Goal: Task Accomplishment & Management: Use online tool/utility

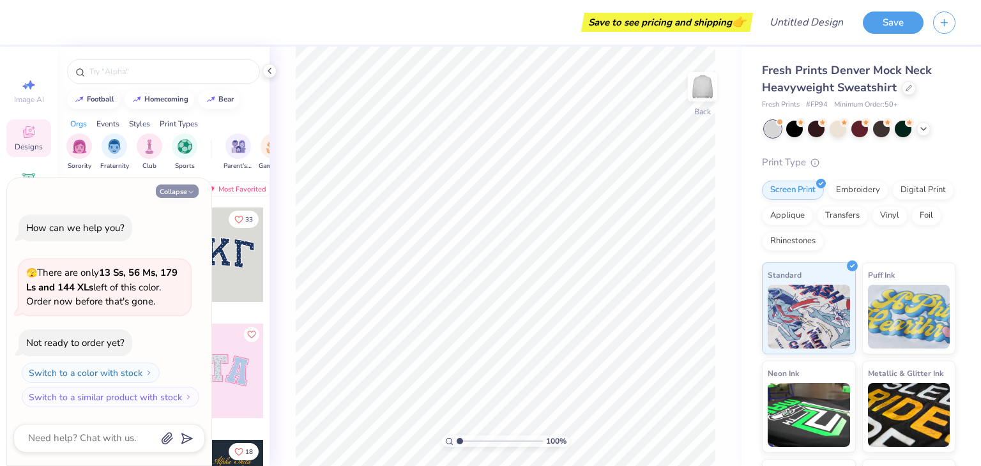
click at [186, 190] on button "Collapse" at bounding box center [177, 191] width 43 height 13
type textarea "x"
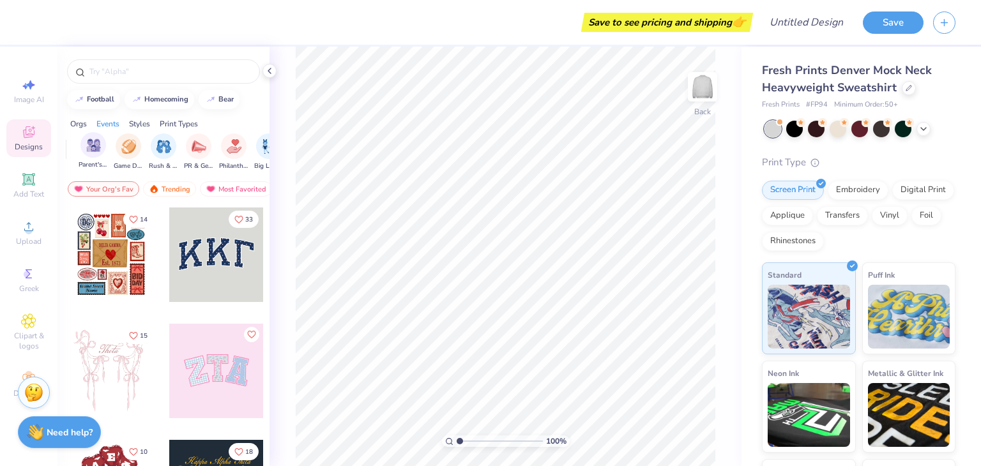
scroll to position [0, 149]
click at [128, 149] on img "filter for Game Day" at bounding box center [124, 145] width 15 height 15
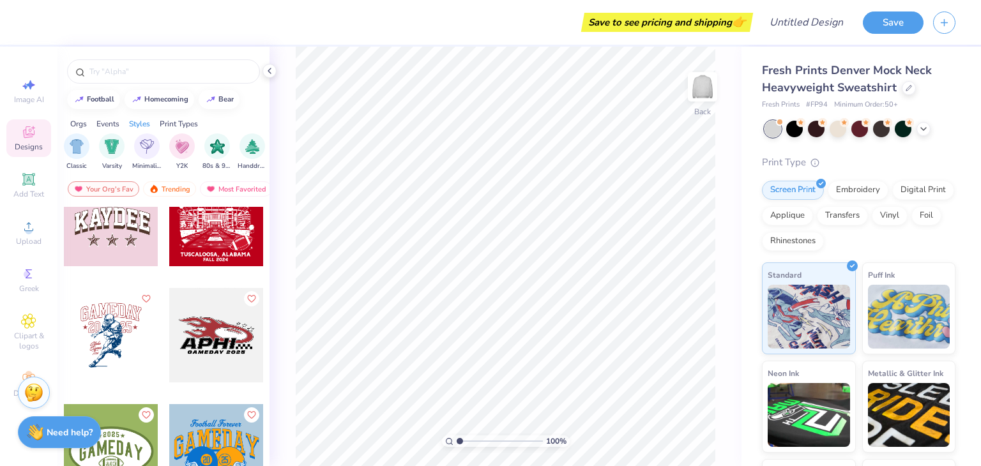
scroll to position [0, 677]
click at [105, 158] on div "Varsity" at bounding box center [107, 151] width 26 height 38
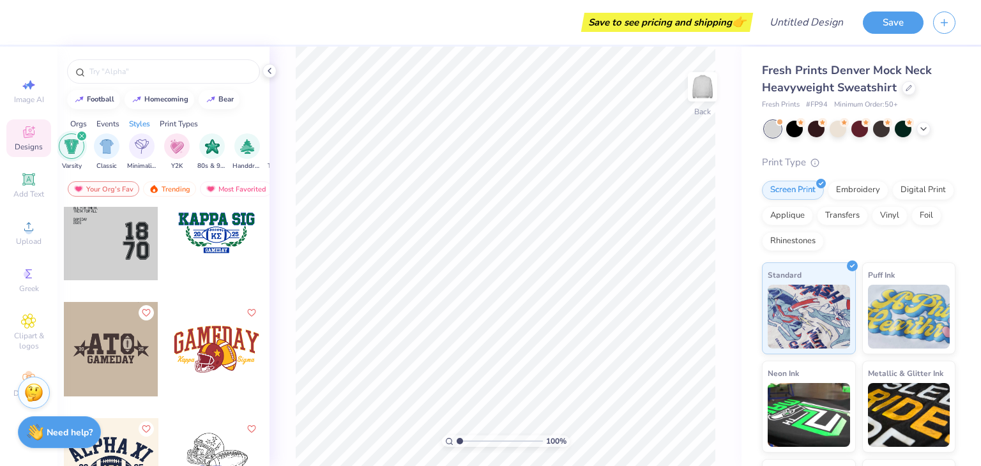
scroll to position [1241, 0]
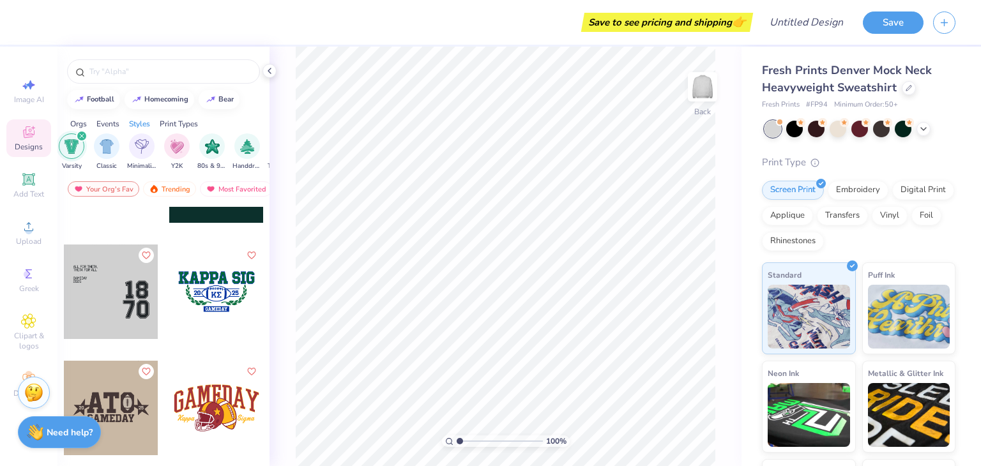
click at [128, 308] on div at bounding box center [111, 292] width 95 height 95
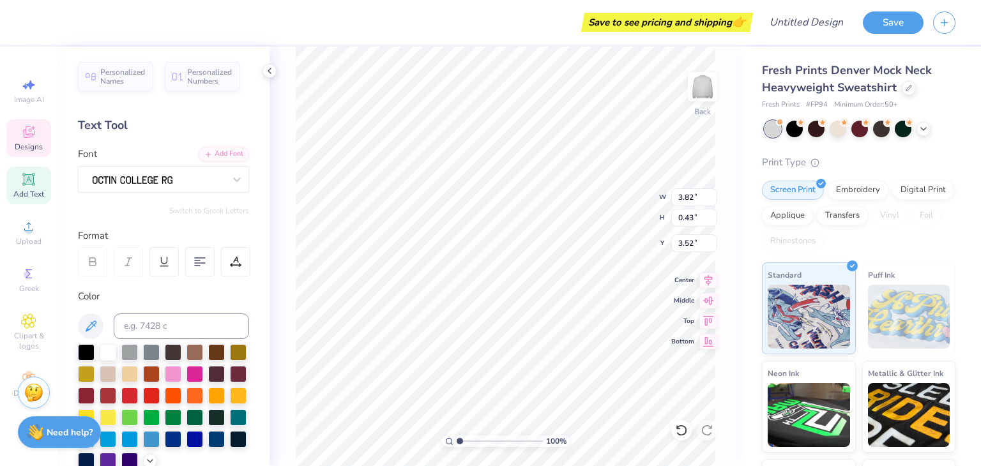
type input "3.92"
type input "0.52"
type input "3.00"
click at [194, 178] on div at bounding box center [158, 179] width 134 height 20
type input "NC State"
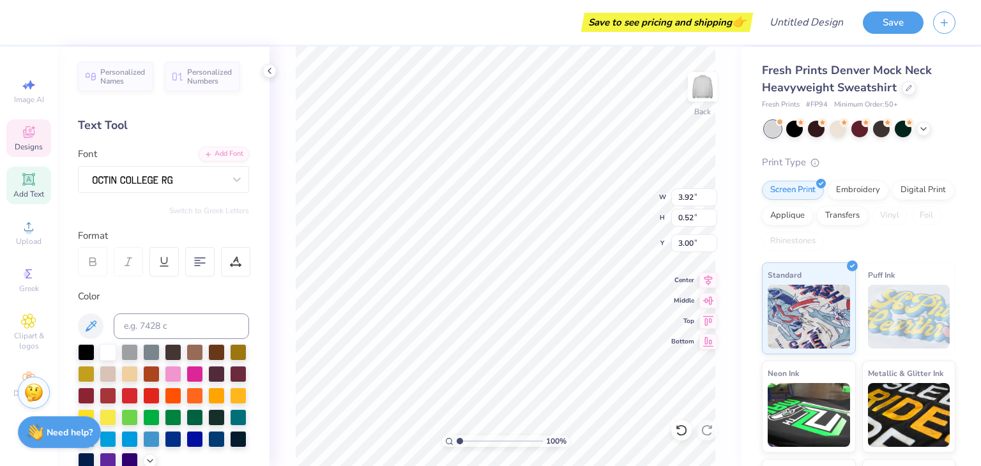
click at [205, 118] on div "Text Tool" at bounding box center [163, 125] width 171 height 17
type textarea ","
type textarea "NORTH CAROLINA"
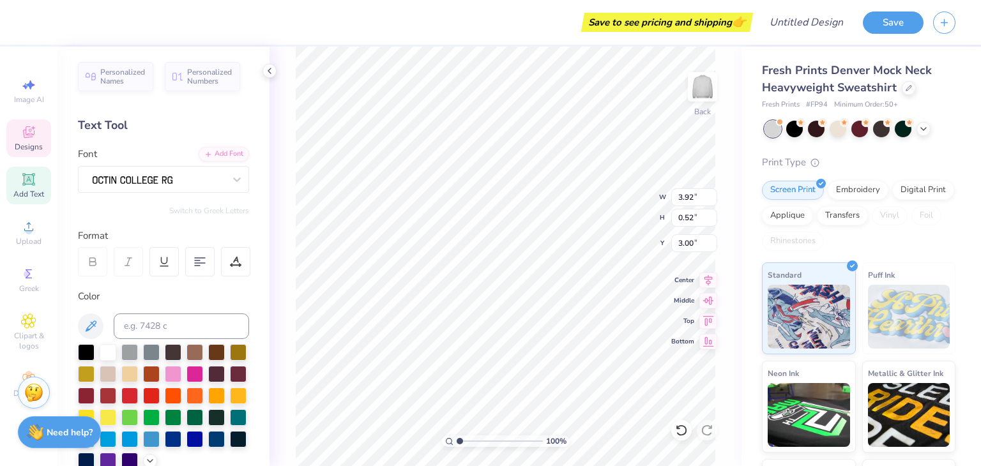
type input "3.82"
type input "0.43"
type input "3.52"
type textarea "STATE UNIVERSITY"
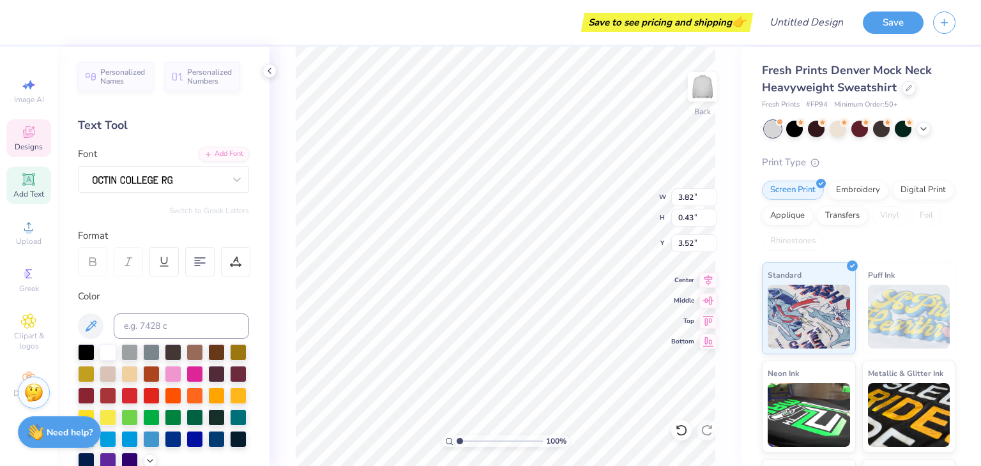
scroll to position [10, 5]
type input "2.02"
type input "2.99"
type input "5.50"
type input "1.37"
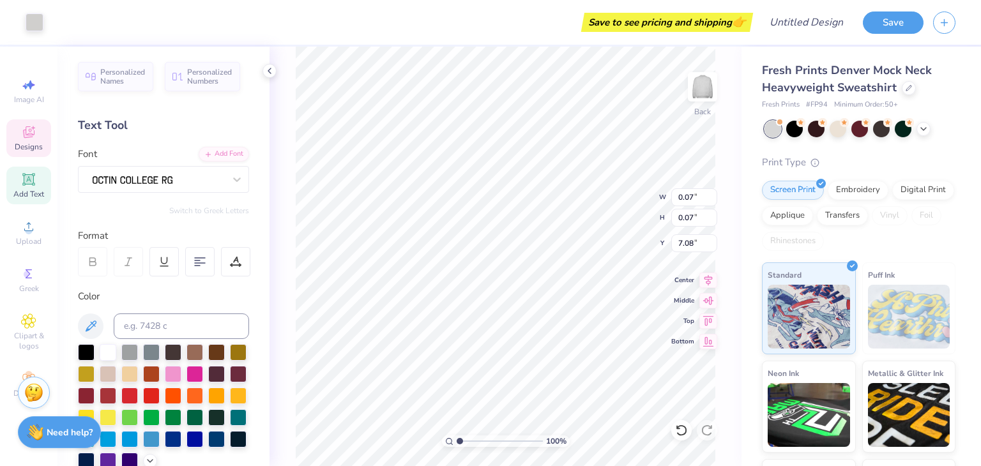
type input "7.08"
type input "2.02"
type input "2.99"
type input "5.50"
click at [612, 216] on div "100 % Back W 2.02 2.02 " H 2.99 2.99 " Y 5.50 5.50 " Center Middle Top Bottom" at bounding box center [505, 257] width 472 height 420
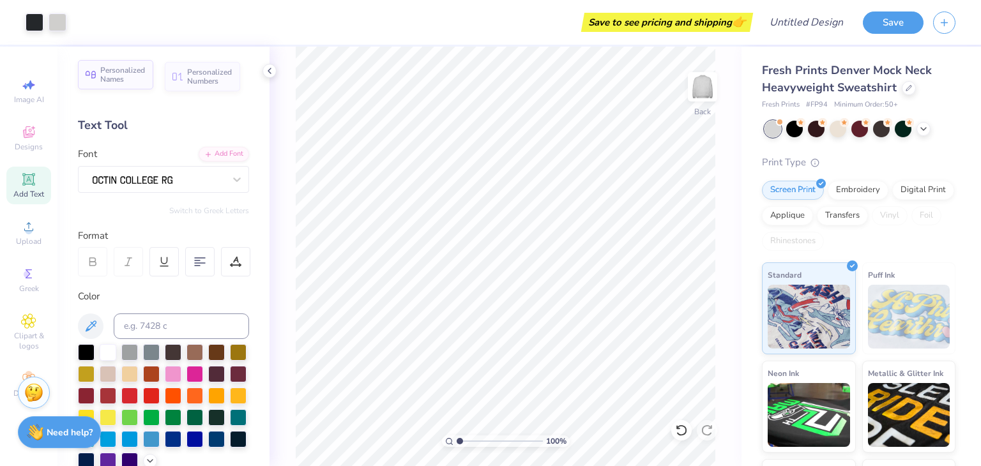
click at [135, 75] on span "Personalized Names" at bounding box center [122, 75] width 45 height 18
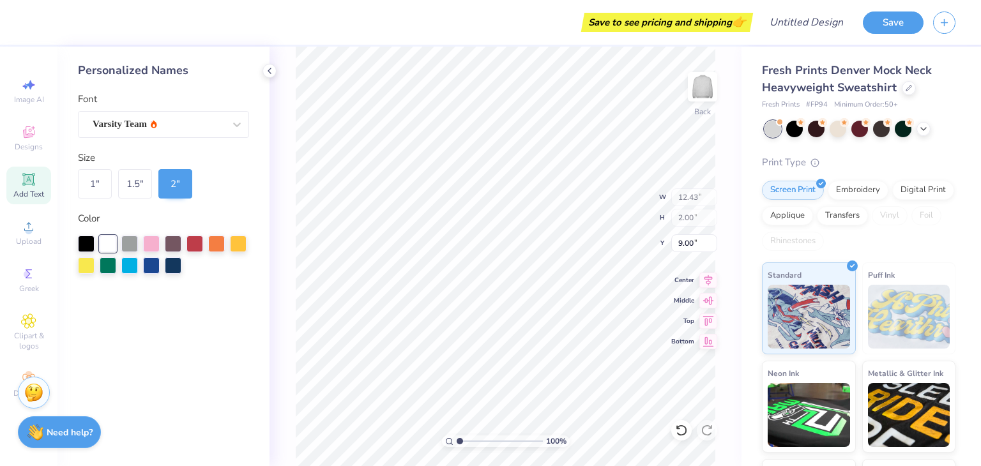
click at [609, 220] on div "100 % Back W 12.43 12.43 " H 2.00 2.00 " Y 9.00 9.00 " Center Middle Top Bottom" at bounding box center [505, 257] width 472 height 420
click at [31, 185] on icon at bounding box center [28, 179] width 15 height 15
click at [136, 126] on div "Varsity Team" at bounding box center [158, 124] width 134 height 20
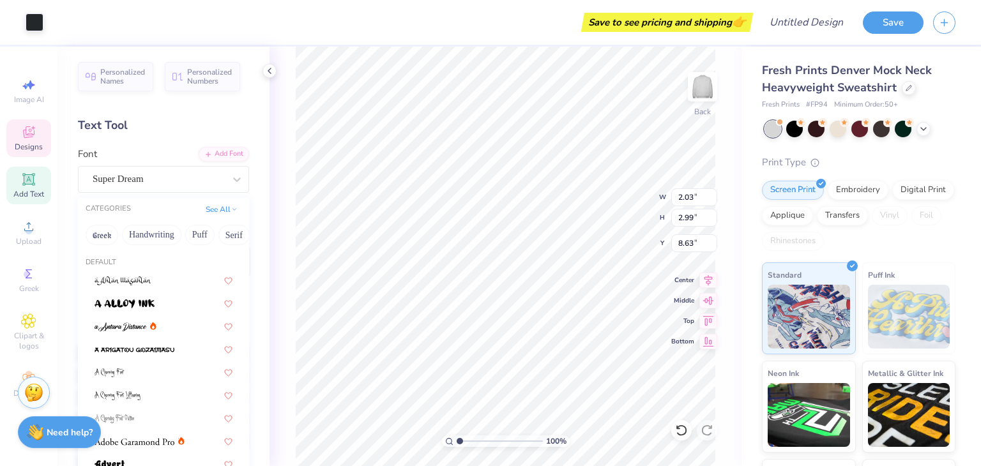
type input "2.03"
type input "2.99"
type input "8.63"
type input "0.07"
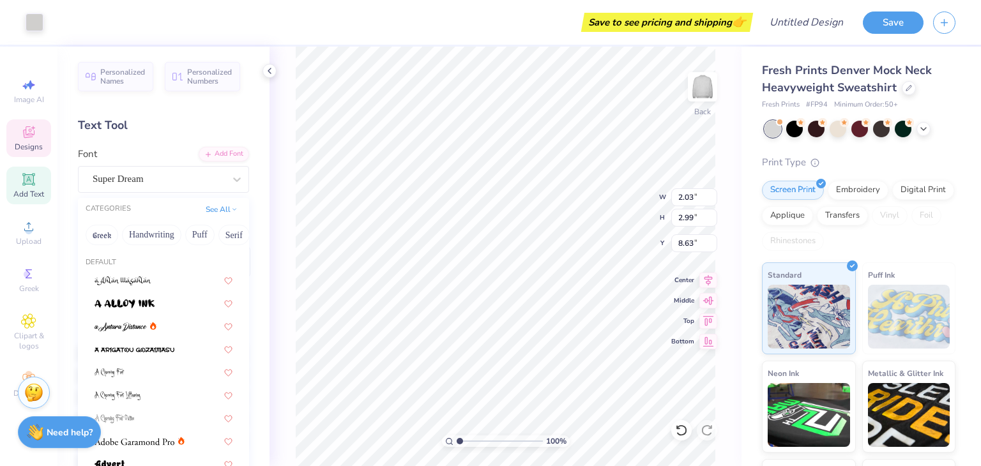
type input "9.95"
type input "2.03"
type input "2.99"
type input "8.63"
type input "0.07"
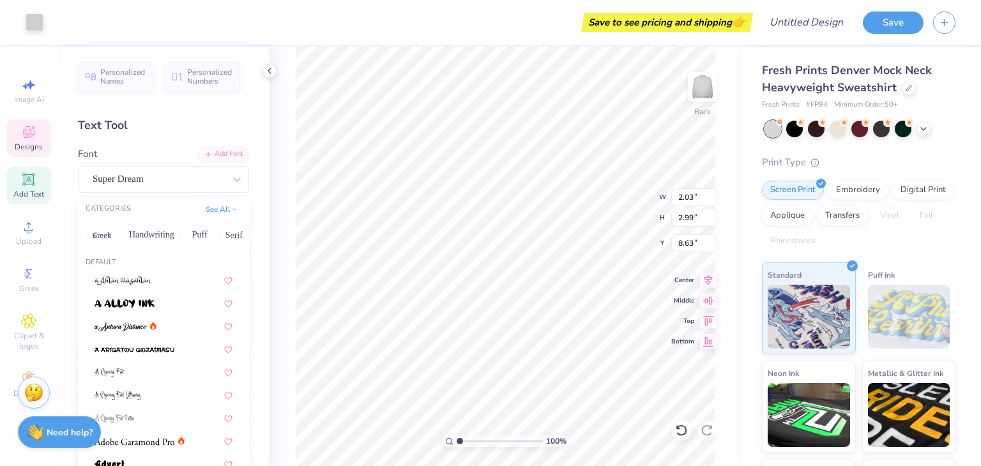
type input "0.07"
type input "9.75"
click at [232, 174] on icon at bounding box center [237, 179] width 13 height 13
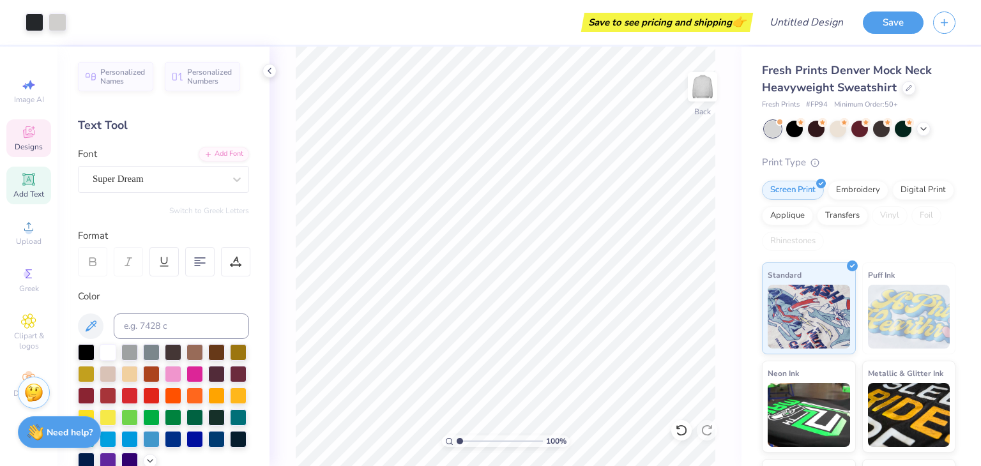
click at [29, 130] on icon at bounding box center [28, 131] width 11 height 11
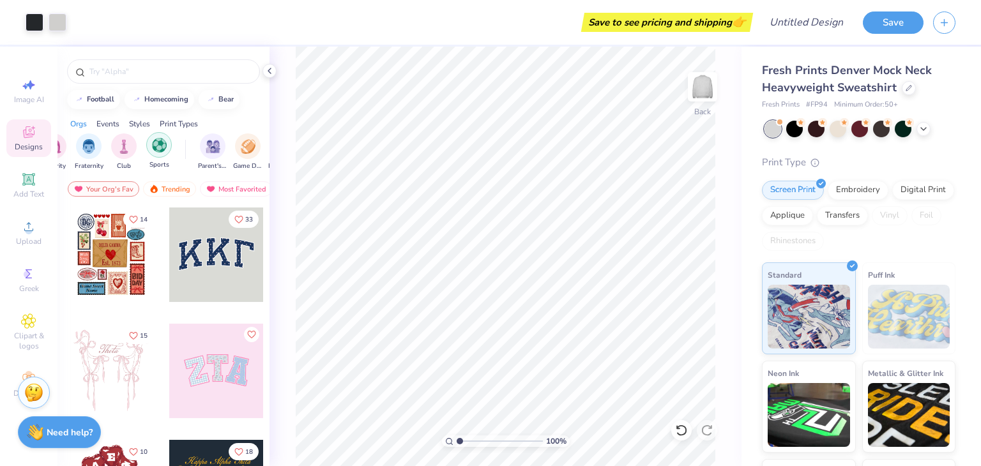
scroll to position [0, 27]
click at [172, 142] on div "Sorority Fraternity Club Sports" at bounding box center [112, 152] width 145 height 38
click at [158, 139] on img "filter for Sports" at bounding box center [158, 145] width 15 height 15
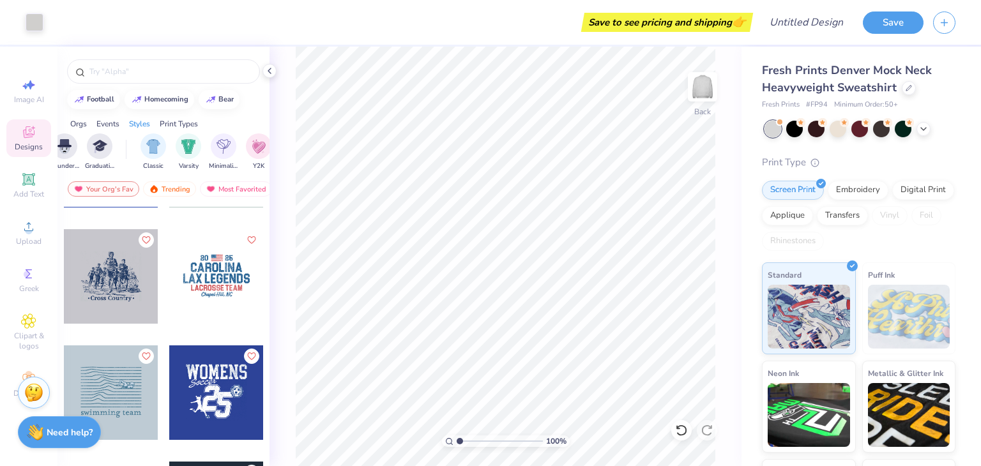
scroll to position [0, 612]
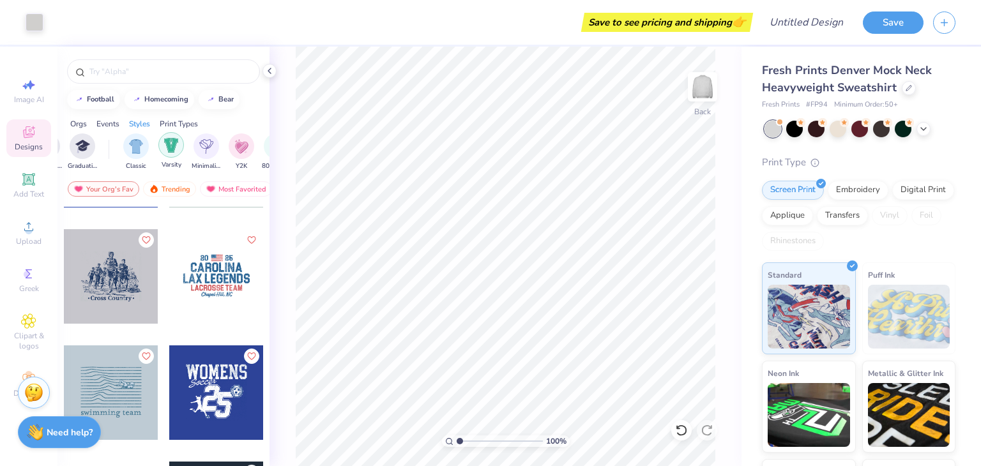
click at [179, 141] on div "filter for Varsity" at bounding box center [171, 145] width 26 height 26
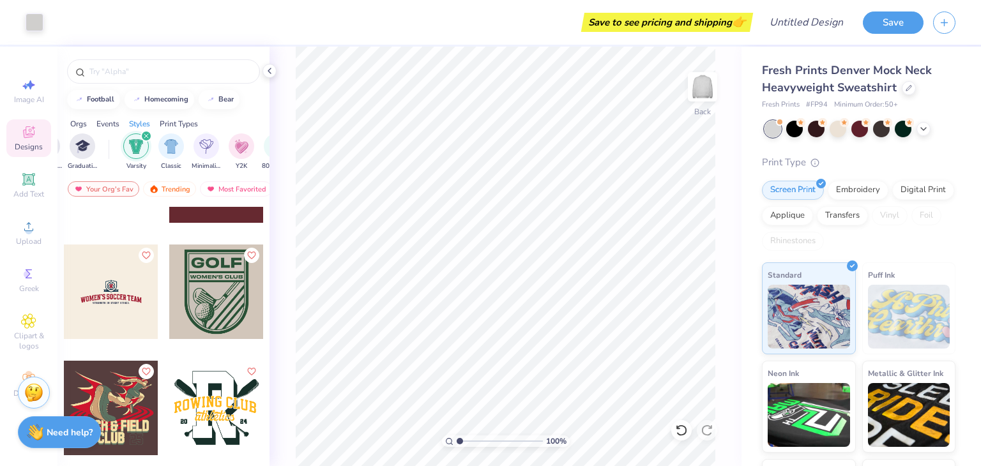
scroll to position [1785, 0]
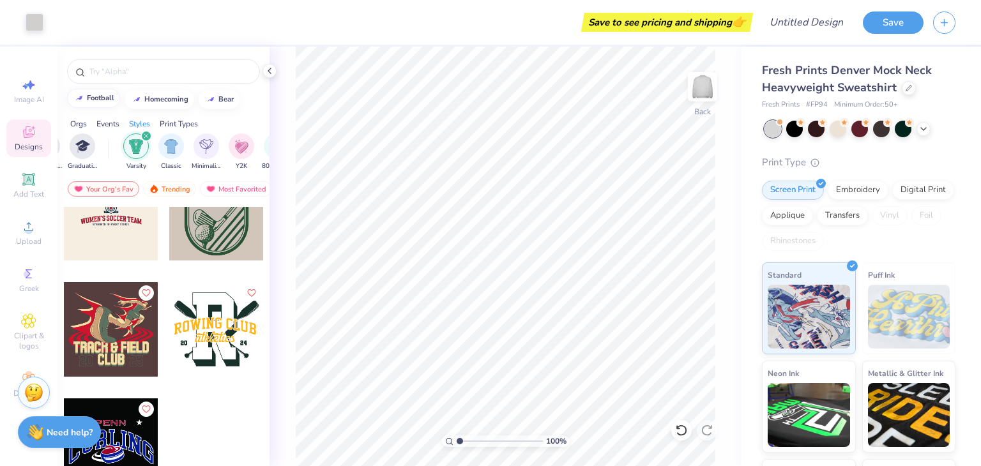
click at [99, 101] on div "football" at bounding box center [100, 98] width 27 height 7
type input "football"
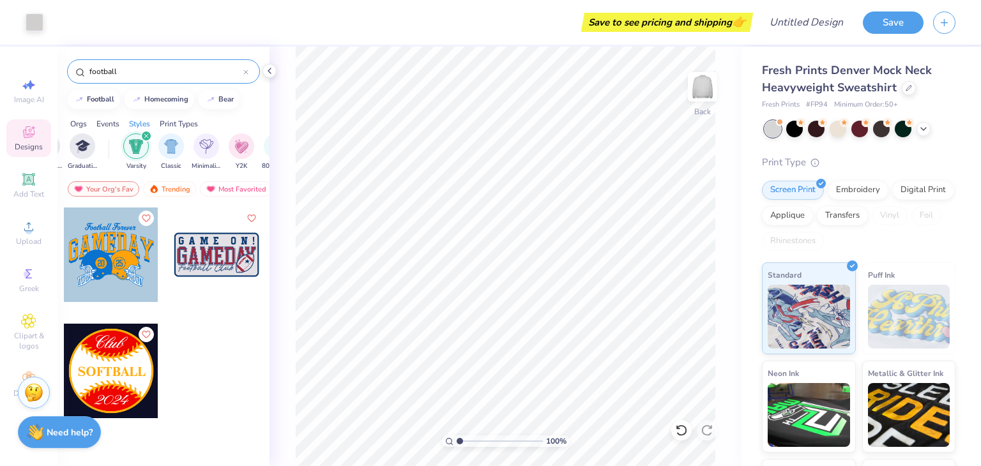
click at [246, 75] on div at bounding box center [245, 71] width 5 height 11
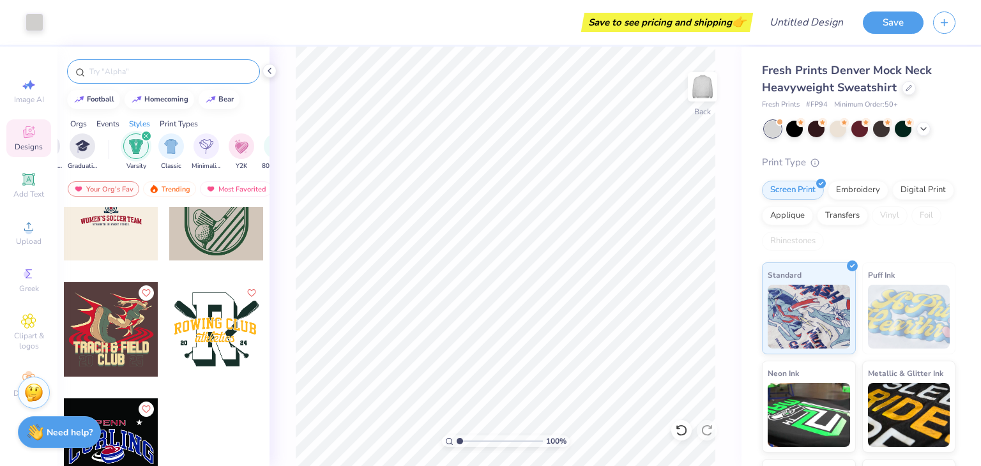
click at [141, 142] on img "filter for Varsity" at bounding box center [136, 146] width 15 height 15
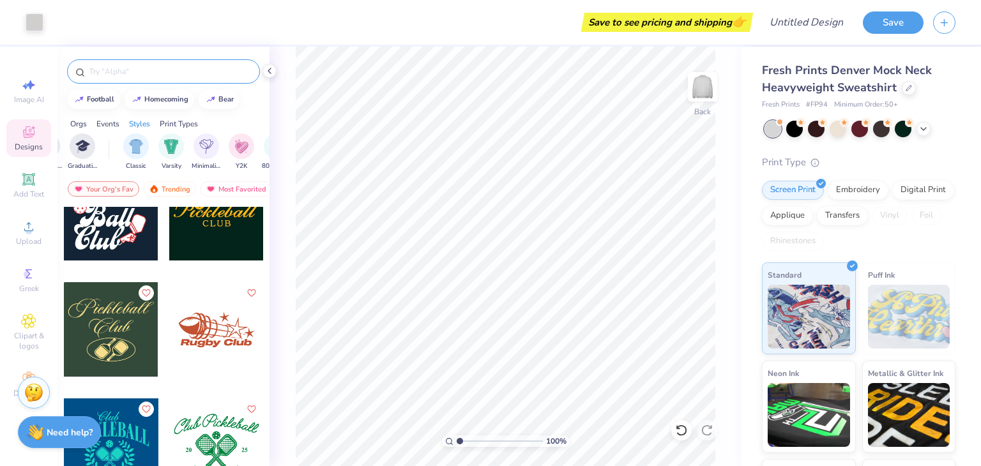
click at [153, 145] on div "Classic Varsity Minimalist Y2K 80s & 90s Handdrawn Typography 60s & 70s Grunge …" at bounding box center [301, 152] width 356 height 38
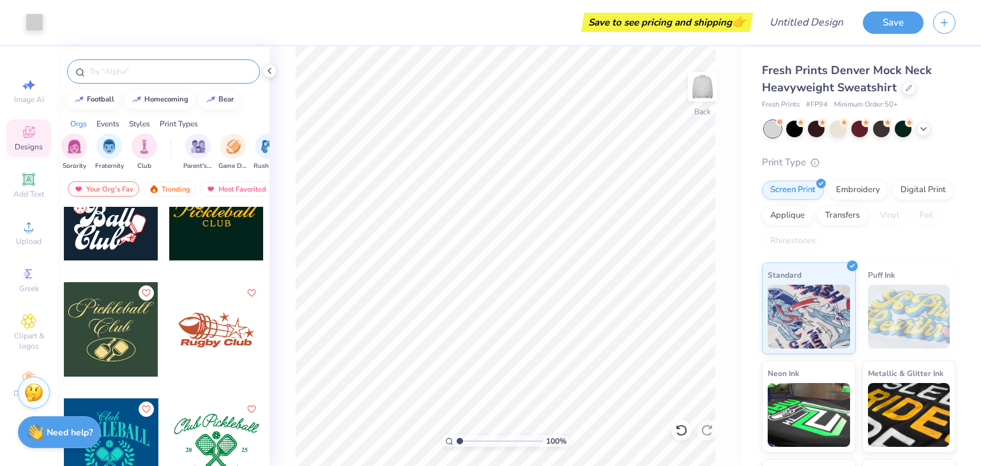
scroll to position [0, 0]
click at [79, 134] on div "filter for Sports" at bounding box center [79, 146] width 26 height 26
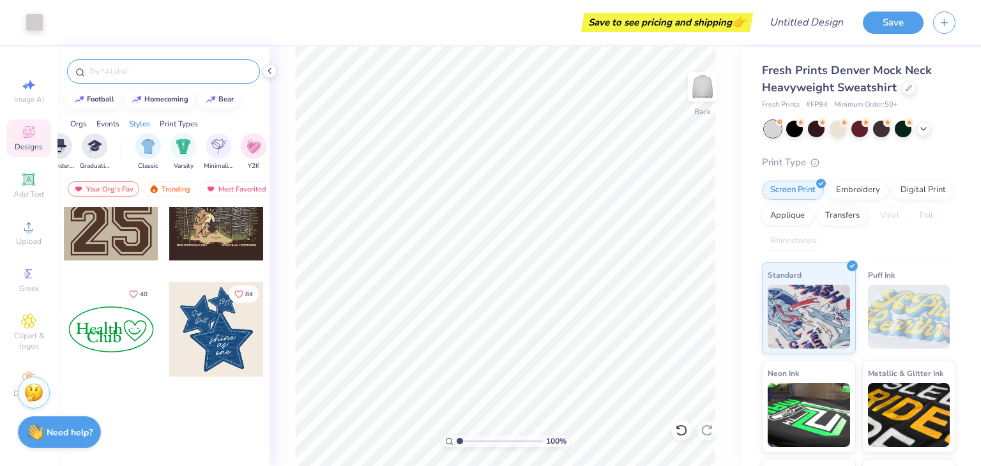
scroll to position [0, 600]
click at [202, 155] on div "Classic Varsity Minimalist Y2K 80s & 90s Handdrawn Typography 60s & 70s Grunge …" at bounding box center [313, 152] width 356 height 38
click at [192, 146] on div "filter for Varsity" at bounding box center [183, 145] width 26 height 26
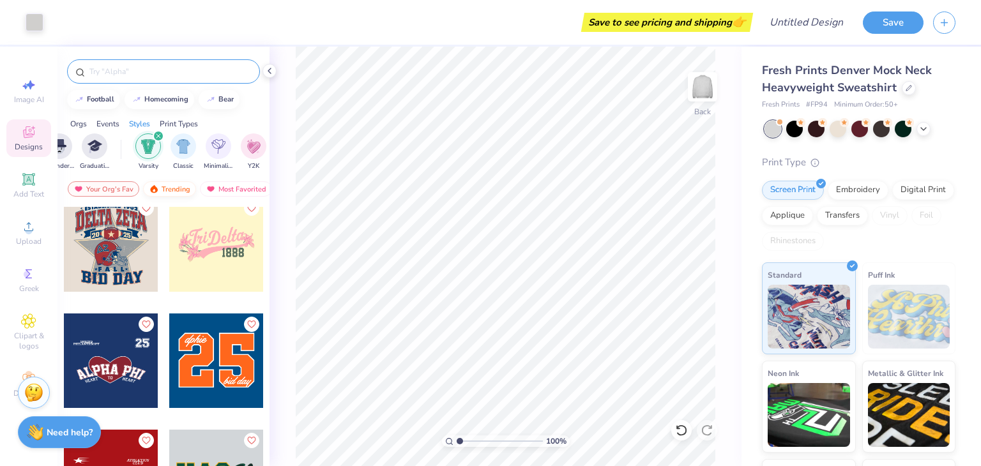
scroll to position [6919, 0]
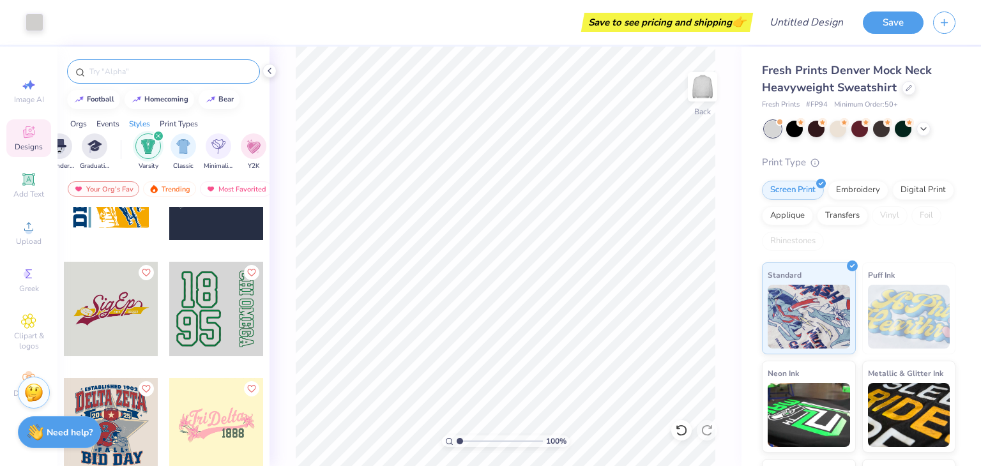
click at [214, 321] on div at bounding box center [216, 309] width 95 height 95
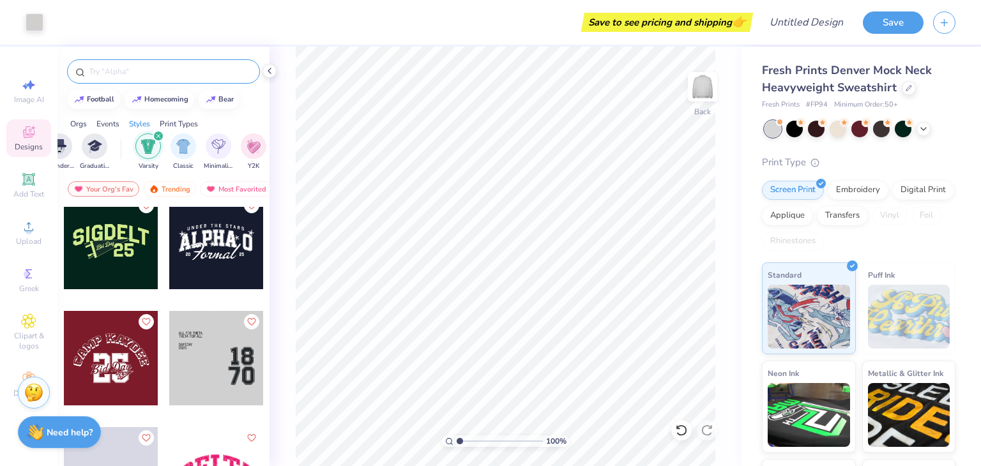
scroll to position [7916, 0]
click at [217, 356] on div at bounding box center [216, 358] width 95 height 95
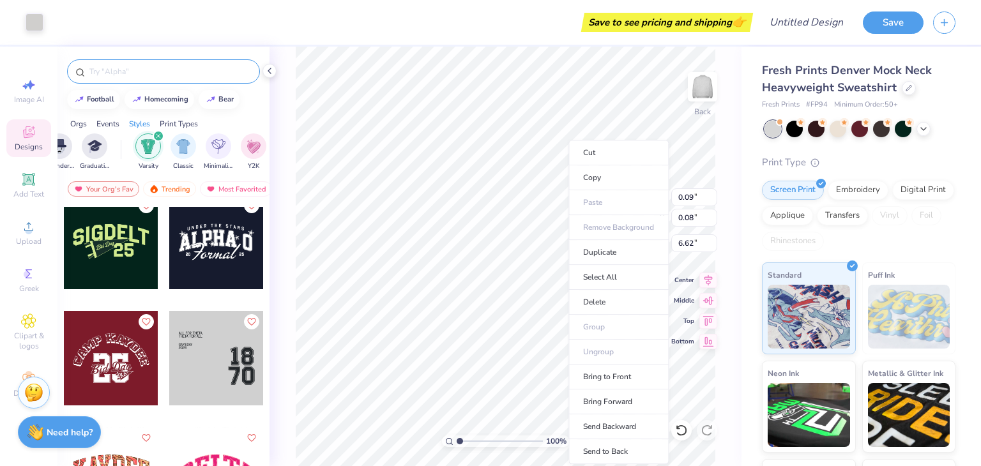
type input "0.09"
type input "0.08"
type input "6.62"
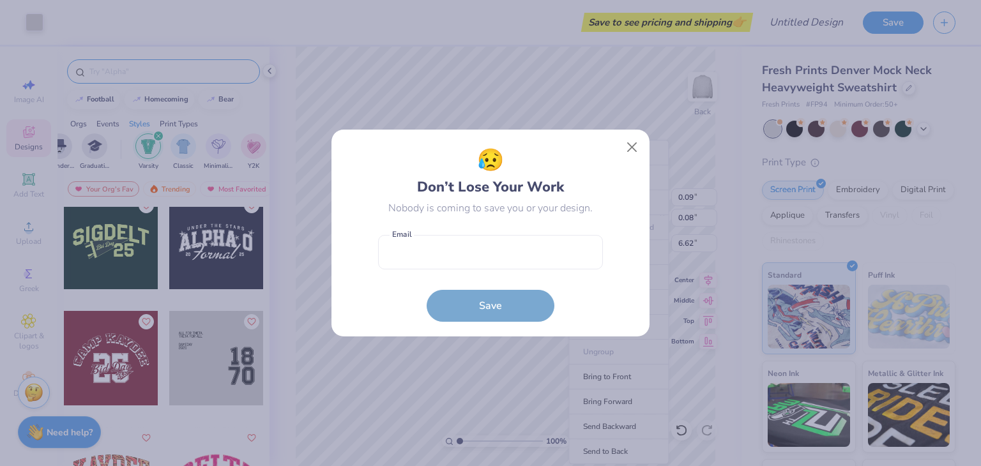
drag, startPoint x: 292, startPoint y: 348, endPoint x: 707, endPoint y: 139, distance: 464.3
click at [707, 139] on div "😥 Don’t Lose Your Work Nobody is coming to save you or your design. Email is a …" at bounding box center [490, 233] width 981 height 466
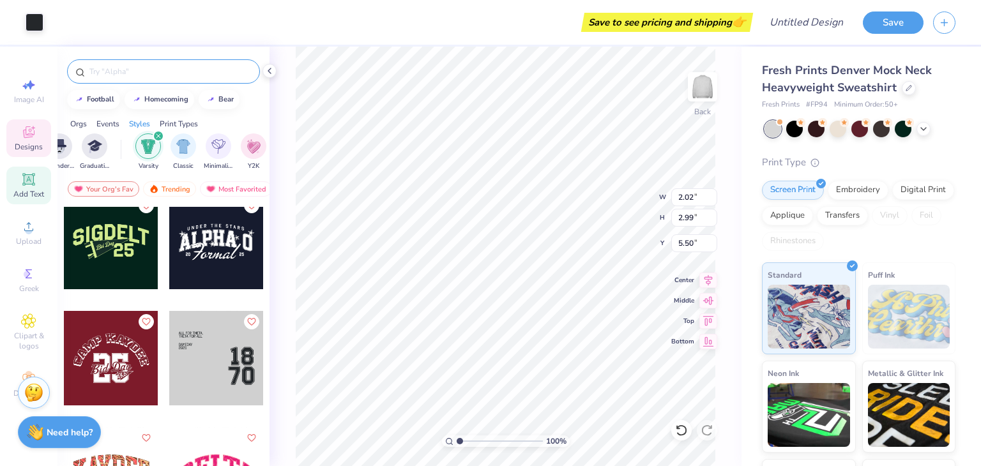
click at [26, 190] on span "Add Text" at bounding box center [28, 194] width 31 height 10
click at [23, 183] on icon at bounding box center [28, 179] width 12 height 12
click at [34, 122] on div "Designs" at bounding box center [28, 138] width 45 height 38
click at [33, 83] on icon at bounding box center [28, 84] width 15 height 15
click at [24, 209] on div "Image AI Designs Add Text Upload Greek Clipart & logos Decorate" at bounding box center [28, 237] width 45 height 331
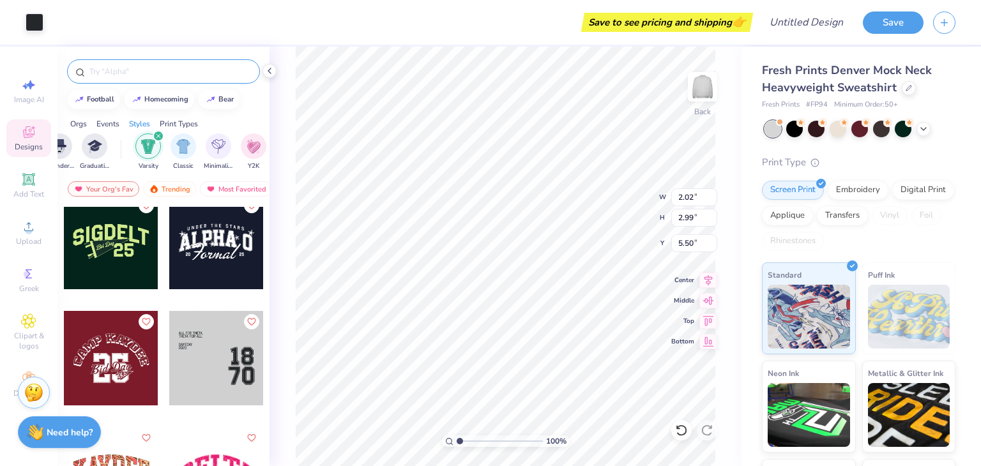
select select "4"
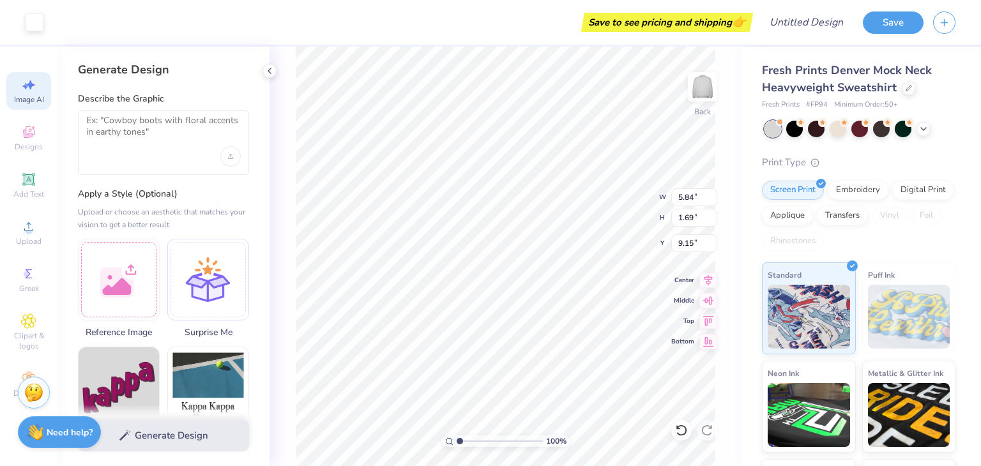
type input "5.84"
type input "1.69"
type input "9.15"
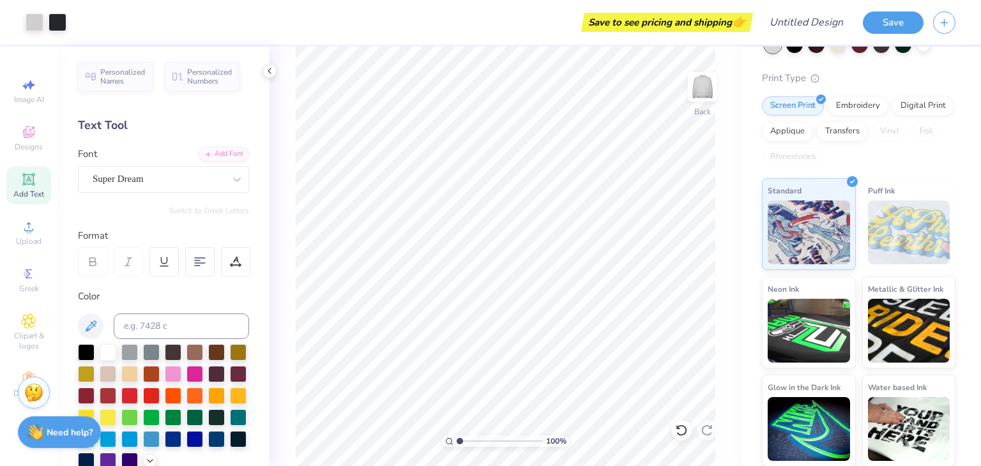
scroll to position [0, 0]
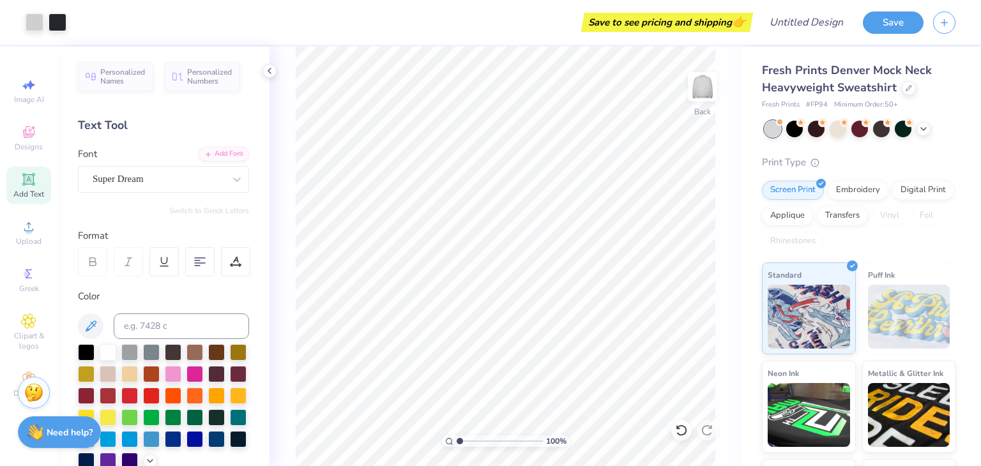
type input "8.19"
type textarea "x"
type input "8.19"
click at [521, 440] on input "range" at bounding box center [500, 440] width 86 height 11
type textarea "x"
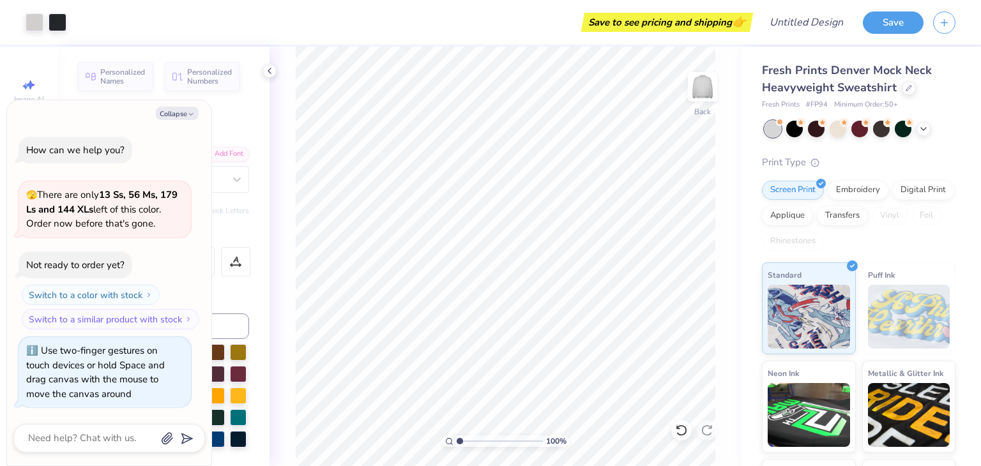
drag, startPoint x: 459, startPoint y: 441, endPoint x: 437, endPoint y: 443, distance: 22.5
type input "1"
click at [457, 443] on input "range" at bounding box center [500, 440] width 86 height 11
click at [276, 78] on div "100 % Back W 3.82 H 0.43 Y 3.52 Center Middle Top Bottom" at bounding box center [505, 257] width 472 height 420
click at [271, 70] on icon at bounding box center [269, 71] width 10 height 10
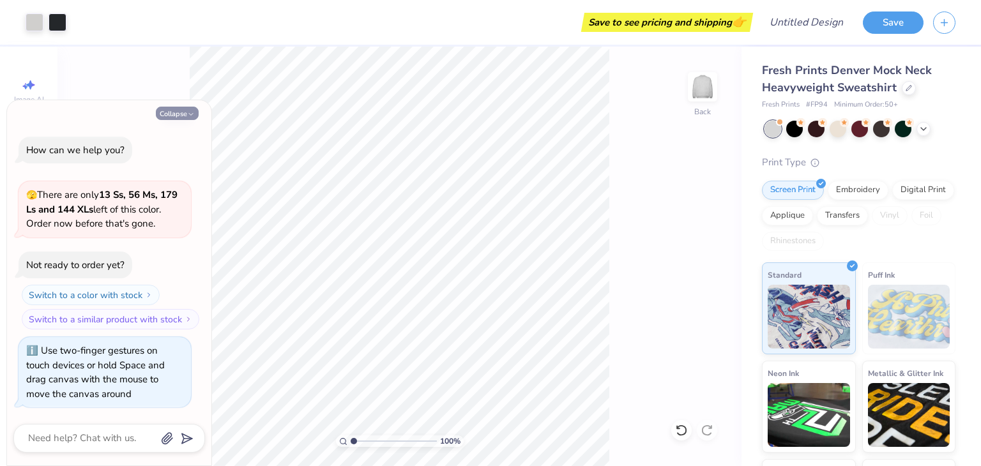
click at [191, 108] on button "Collapse" at bounding box center [177, 113] width 43 height 13
type textarea "x"
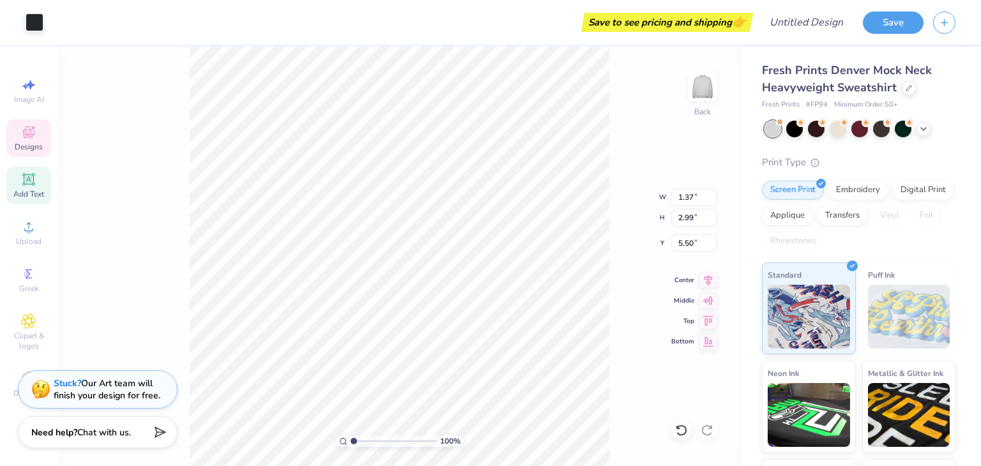
type input "1.37"
type input "5.50"
click at [41, 143] on span "Designs" at bounding box center [29, 147] width 28 height 10
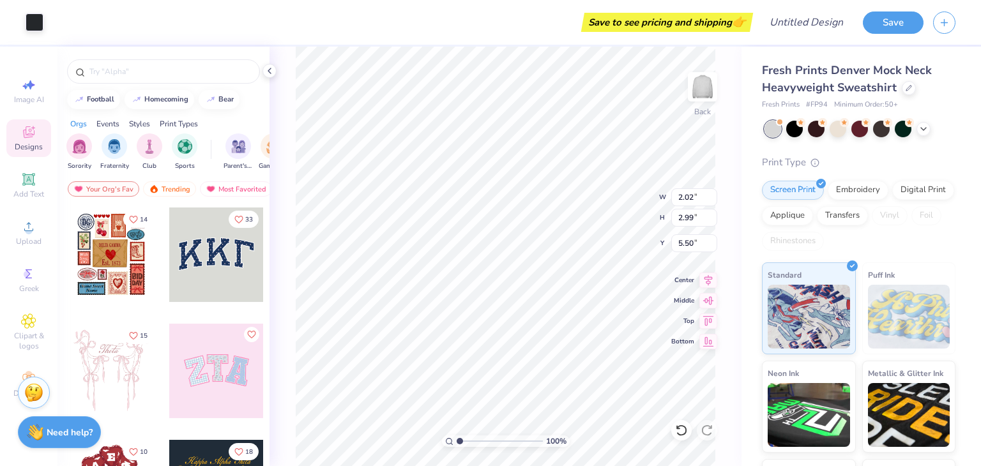
type input "2.02"
type input "2.99"
type input "5.50"
click at [40, 179] on div "Add Text" at bounding box center [28, 186] width 45 height 38
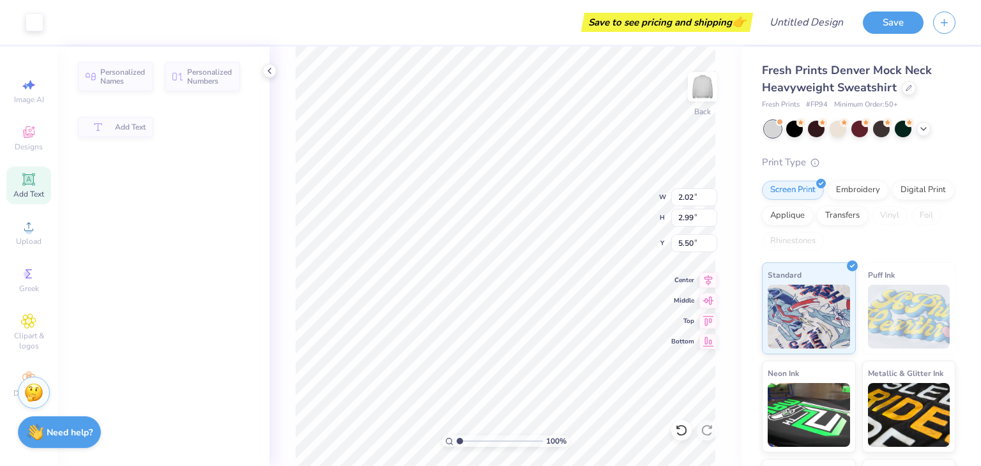
type input "5.84"
type input "1.69"
type input "9.15"
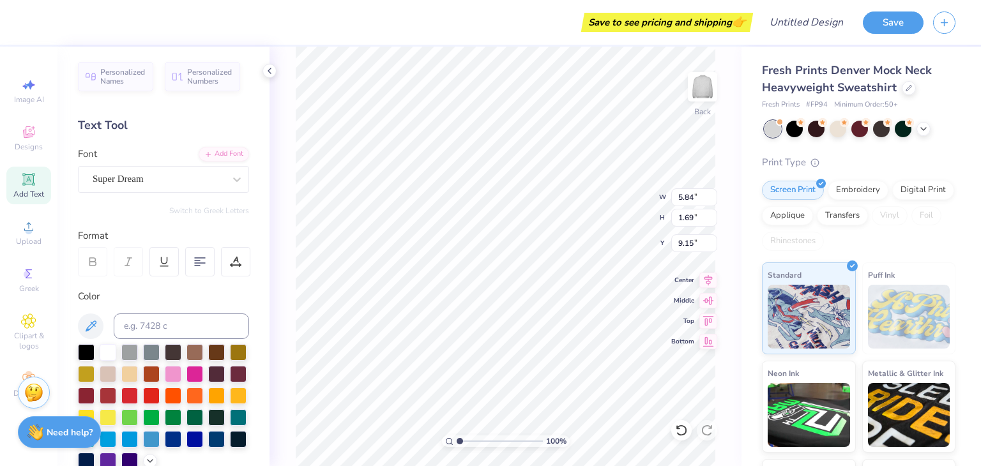
click at [40, 179] on div "Add Text" at bounding box center [28, 186] width 45 height 38
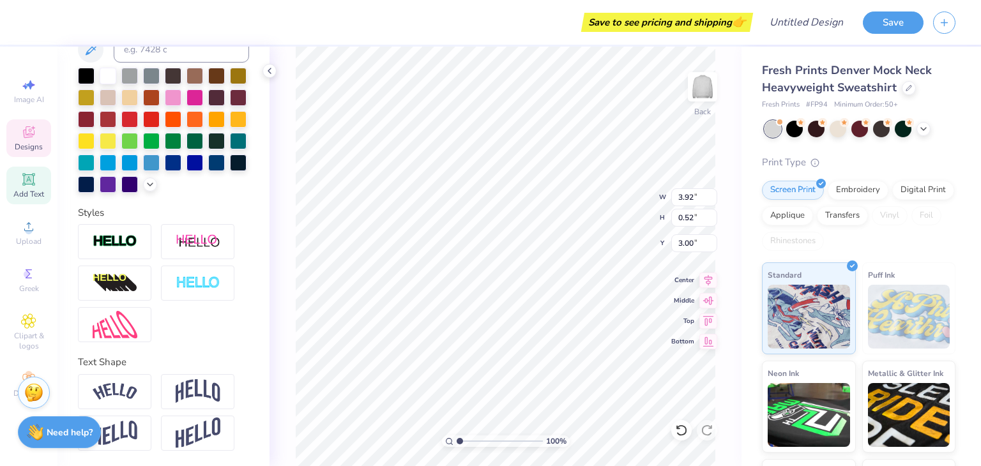
scroll to position [10, 3]
type textarea "nORTH CAROLINA"
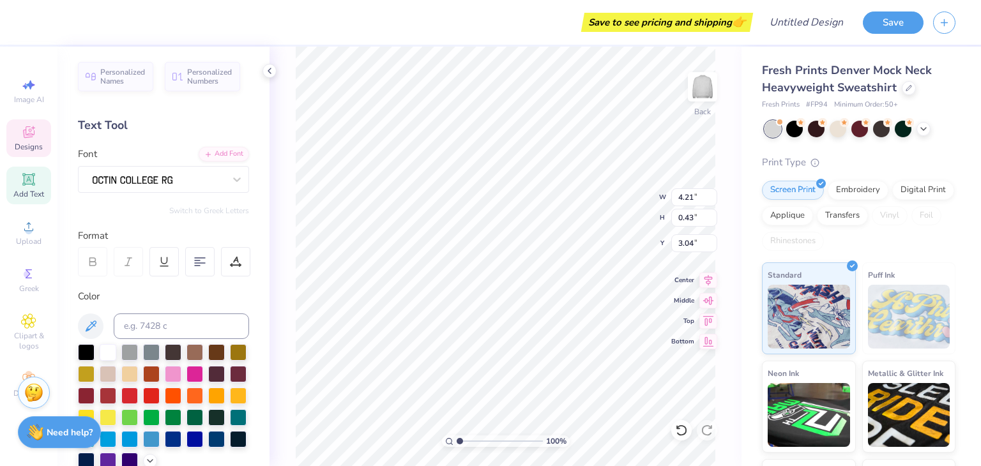
scroll to position [10, 5]
type textarea "nORTH CAROLINA"
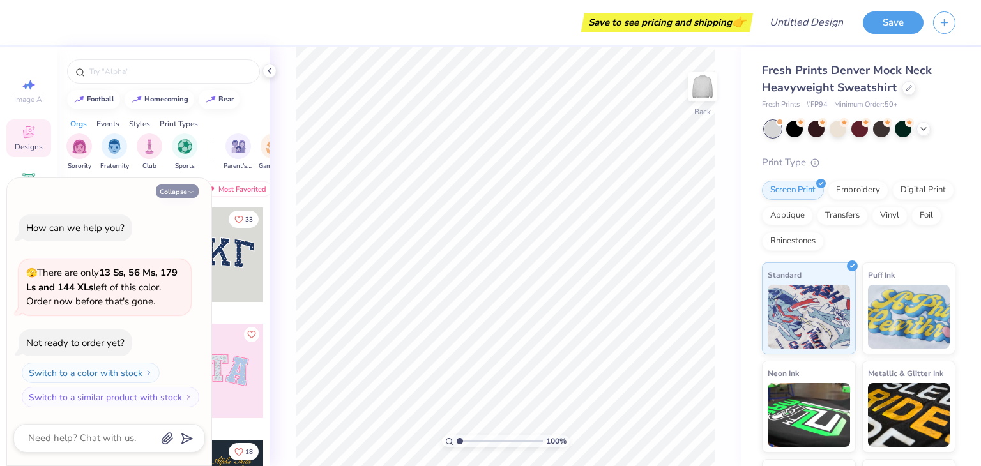
click at [179, 185] on button "Collapse" at bounding box center [177, 191] width 43 height 13
type textarea "x"
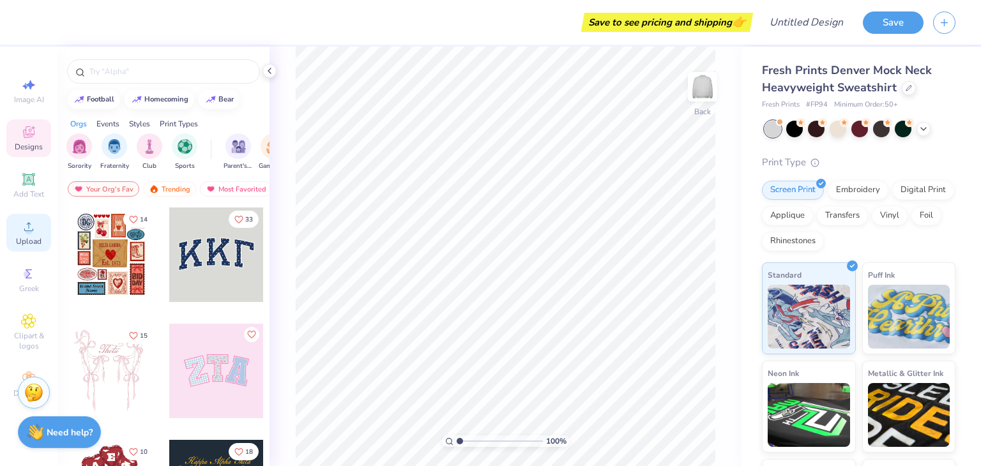
click at [28, 232] on circle at bounding box center [28, 230] width 7 height 7
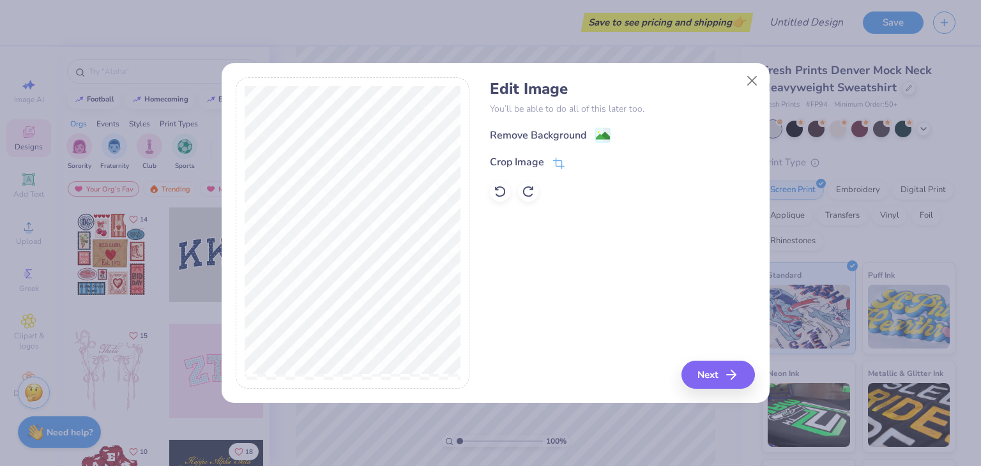
click at [549, 125] on div "Edit Image You’ll be able to do all of this later too. Remove Background Crop I…" at bounding box center [622, 141] width 265 height 122
click at [549, 130] on div "Remove Background" at bounding box center [538, 136] width 96 height 15
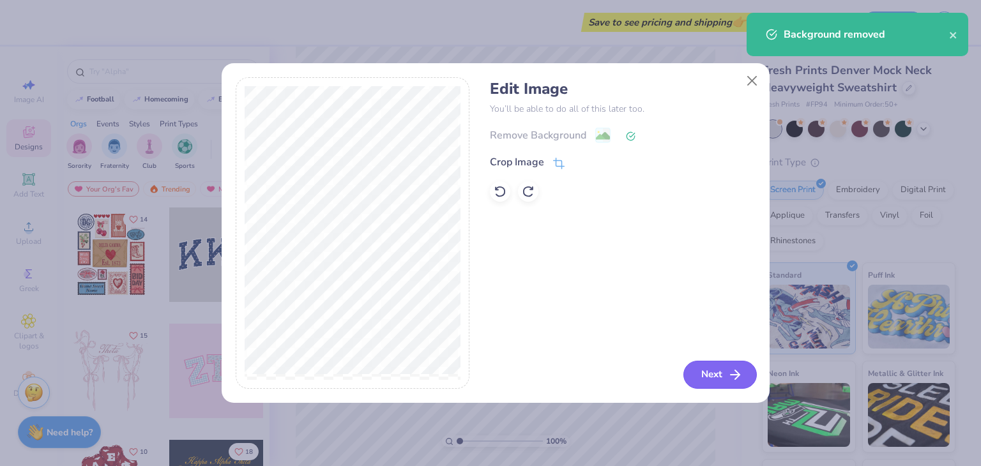
click at [722, 374] on button "Next" at bounding box center [719, 375] width 73 height 28
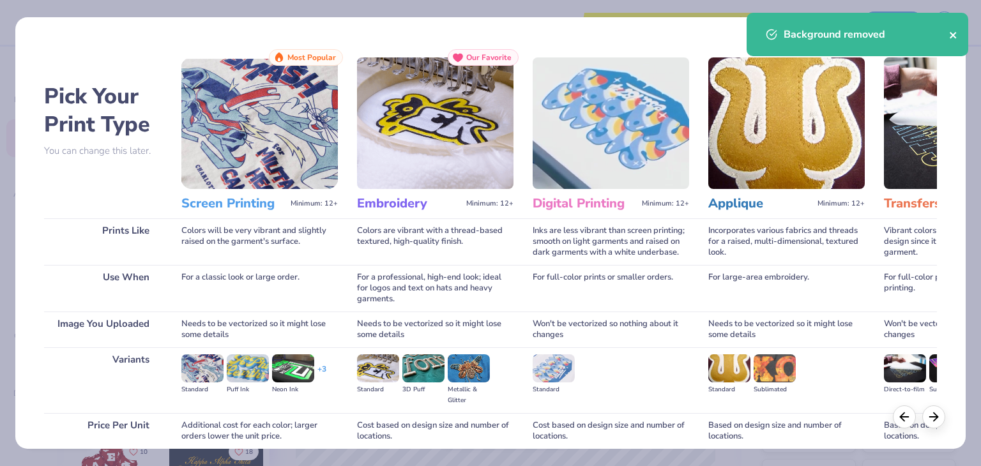
click at [951, 33] on icon "close" at bounding box center [953, 35] width 6 height 6
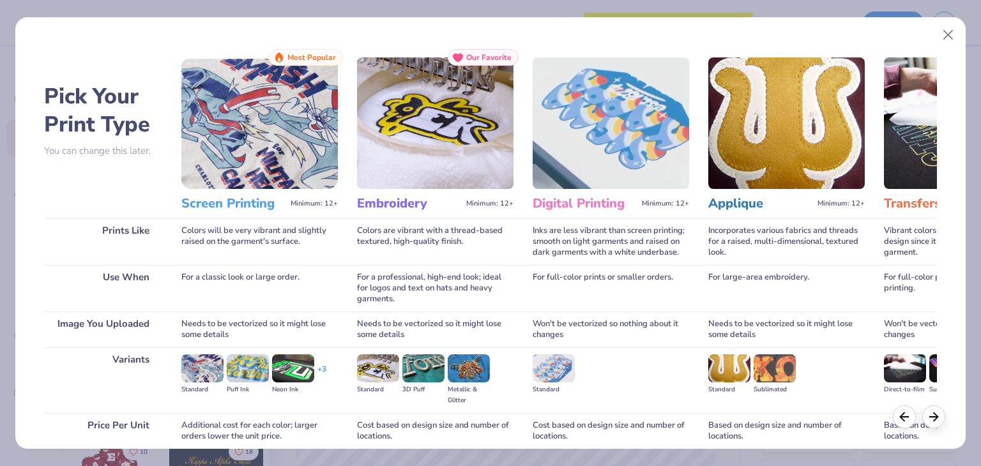
click at [282, 122] on img at bounding box center [259, 123] width 156 height 132
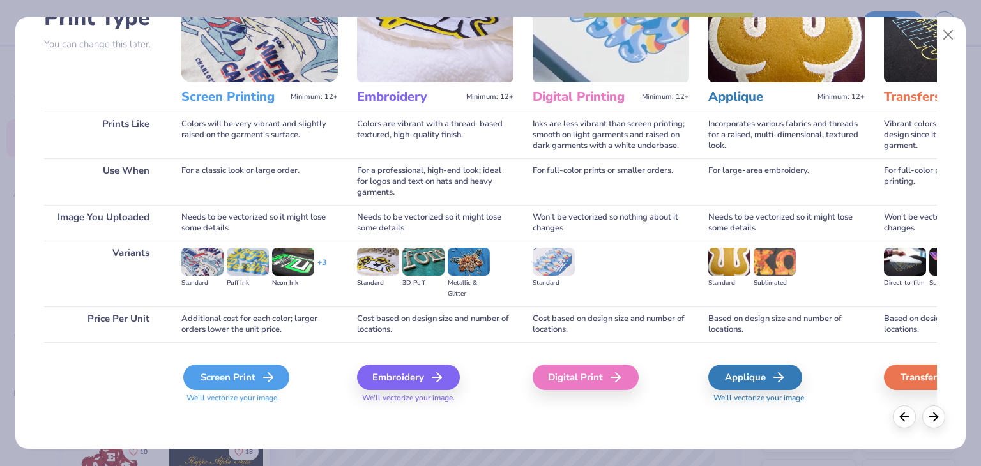
click at [239, 381] on div "Screen Print" at bounding box center [236, 378] width 106 height 26
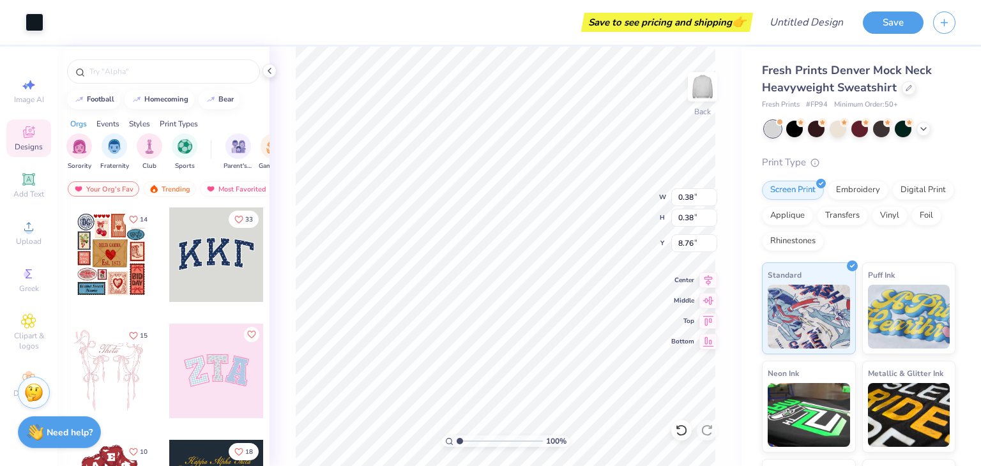
type input "0.09"
type input "10.20"
type input "4.88"
type input "1.79"
type input "11.14"
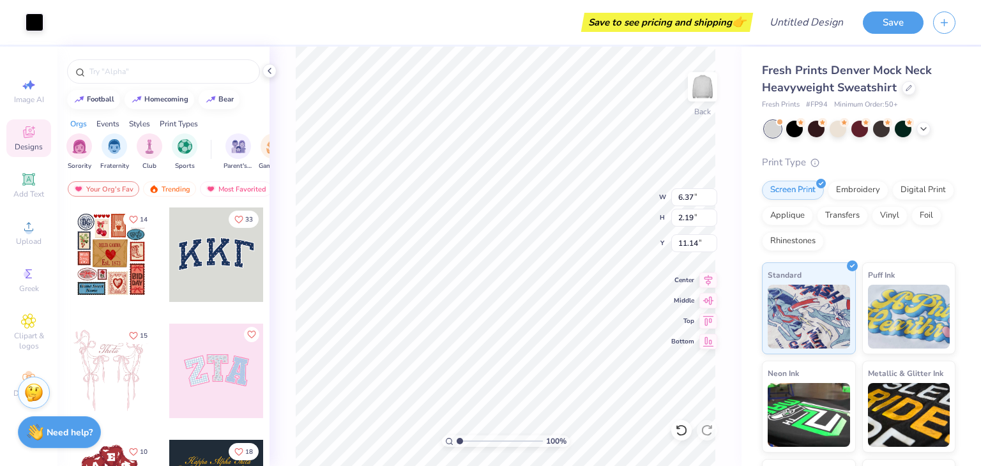
type input "1.17"
type input "7.62"
click at [50, 441] on div "Need help? Chat with us." at bounding box center [59, 430] width 83 height 32
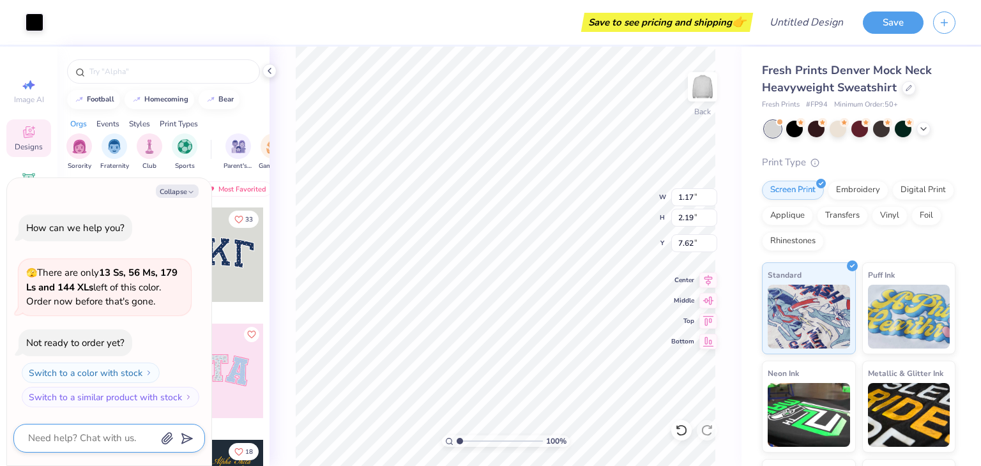
click at [66, 437] on textarea at bounding box center [92, 438] width 130 height 17
type textarea "x"
type textarea "c"
type textarea "x"
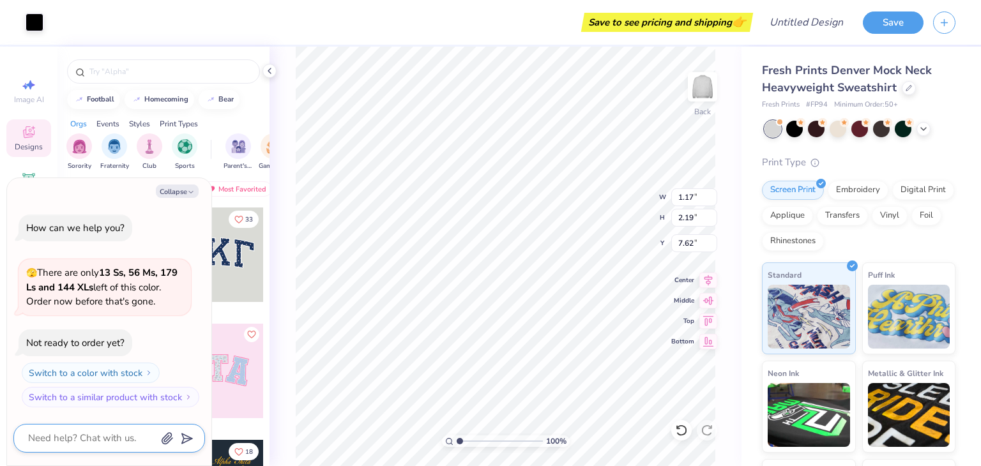
type textarea "c"
type textarea "x"
type textarea "ch"
type textarea "x"
type textarea "cha"
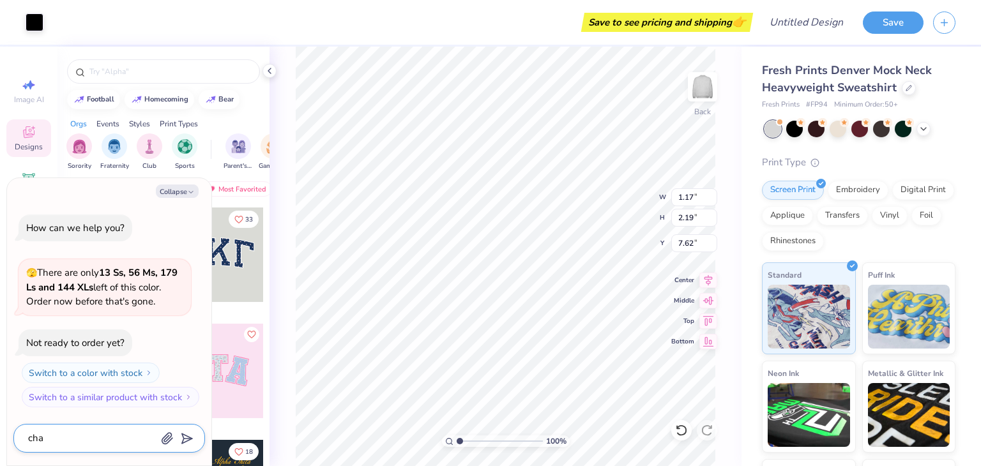
type textarea "x"
type textarea "[PERSON_NAME]"
type textarea "x"
type textarea "change"
type textarea "x"
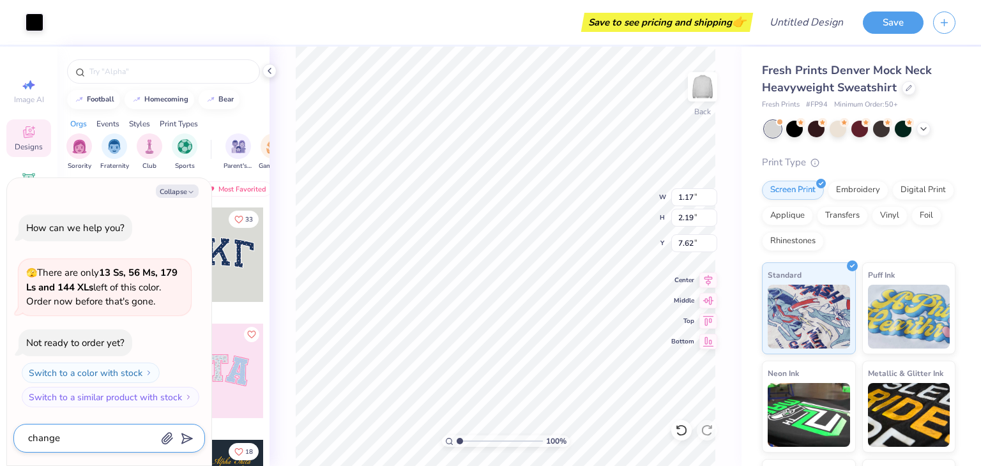
type textarea "change"
type textarea "x"
type textarea "change th"
type textarea "x"
type textarea "change the"
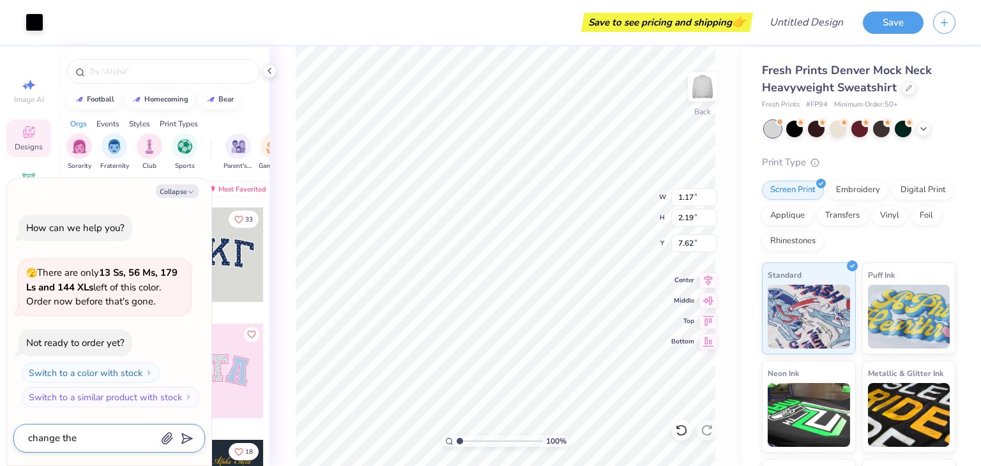
type textarea "x"
type textarea "change the"
type textarea "x"
type textarea "change the f"
type textarea "x"
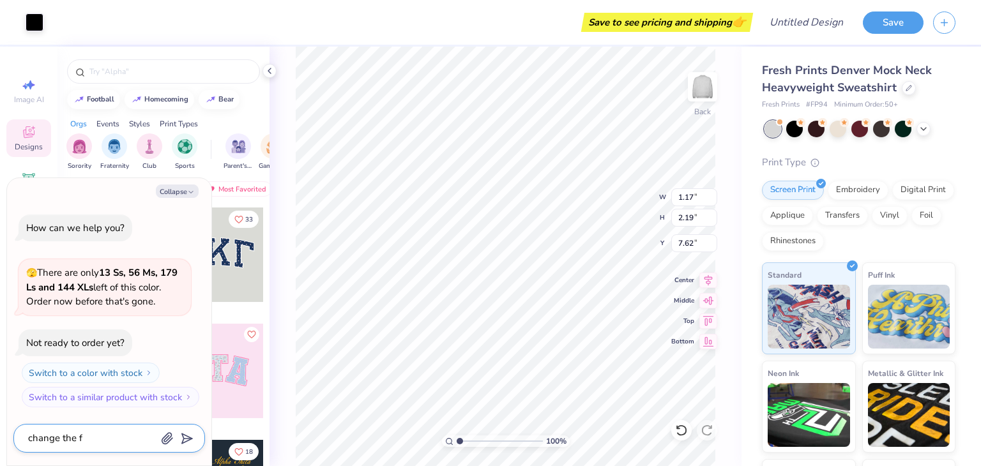
type textarea "change the fo"
type textarea "x"
type textarea "change the fon"
type textarea "x"
type textarea "change the font"
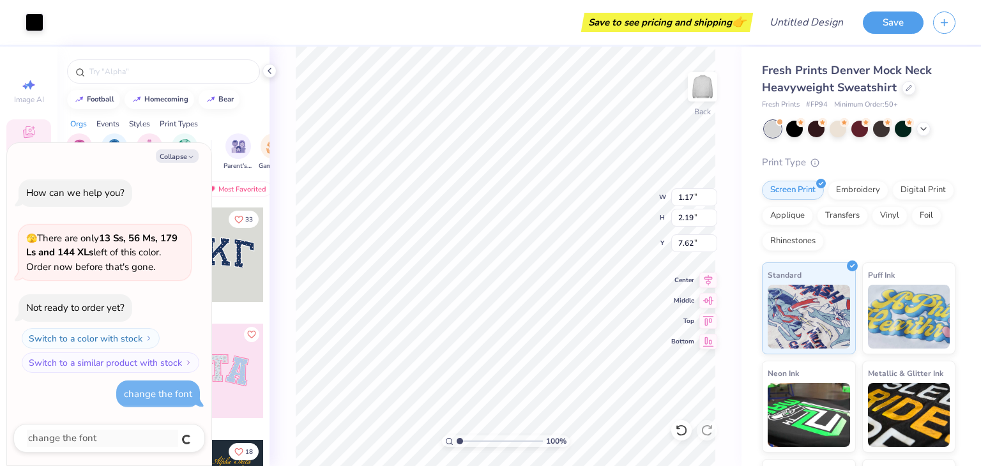
type textarea "x"
click at [189, 154] on icon "button" at bounding box center [191, 157] width 8 height 8
type textarea "x"
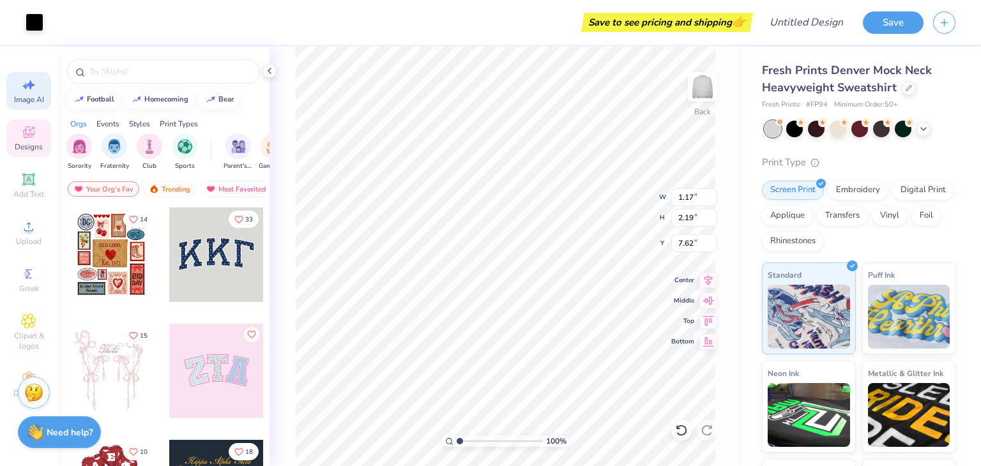
click at [37, 91] on div "Image AI" at bounding box center [28, 91] width 45 height 38
select select "4"
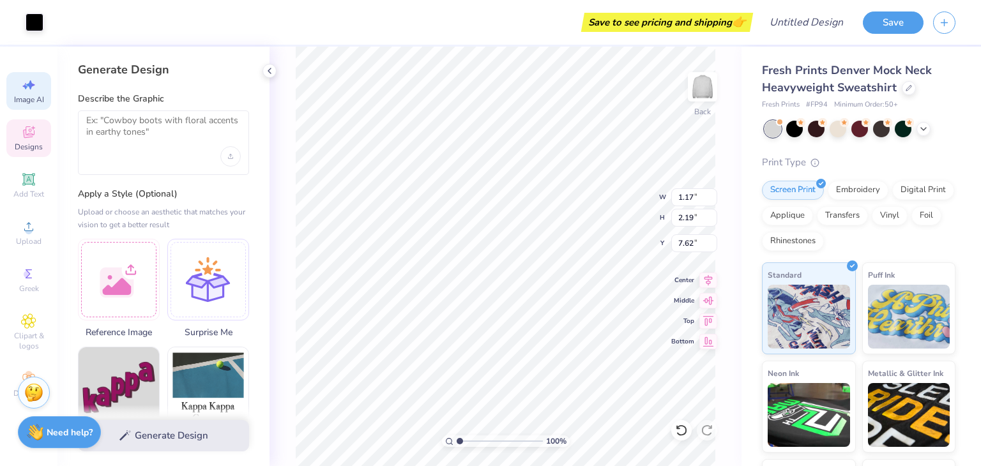
click at [27, 142] on span "Designs" at bounding box center [29, 147] width 28 height 10
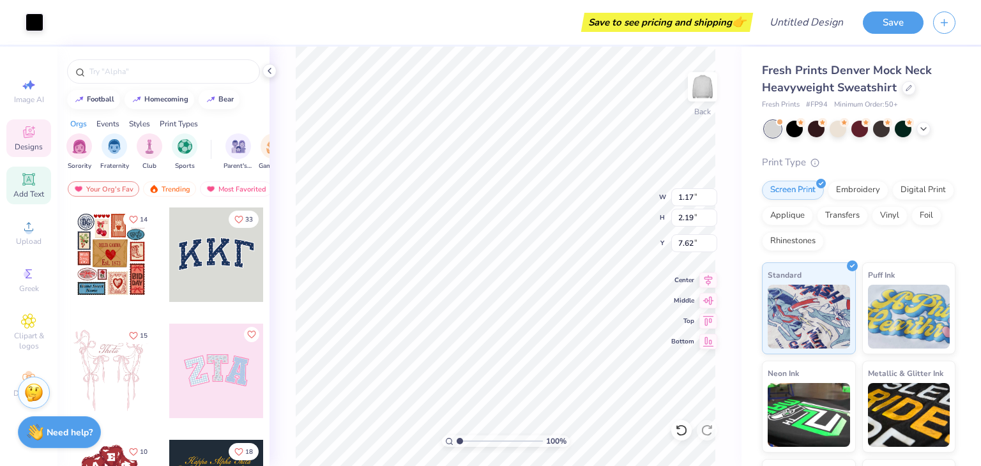
click at [34, 174] on icon at bounding box center [28, 179] width 12 height 12
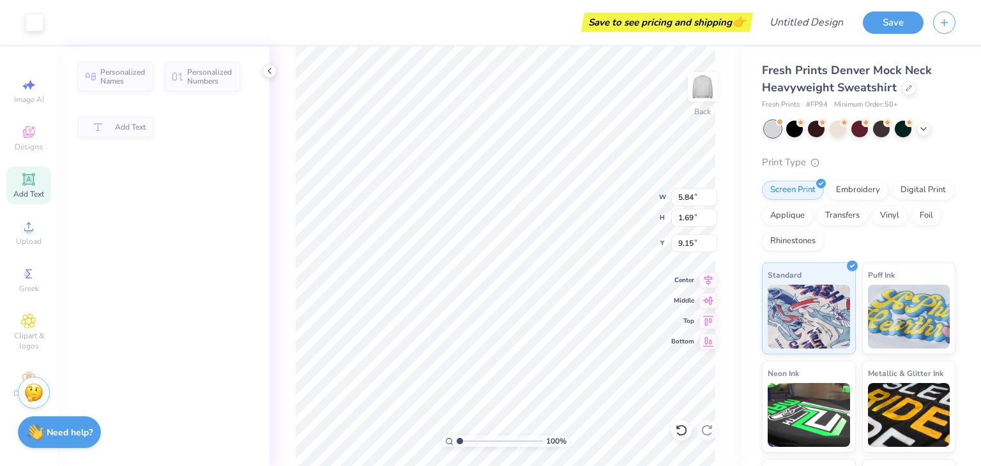
type input "5.84"
type input "1.69"
type input "9.15"
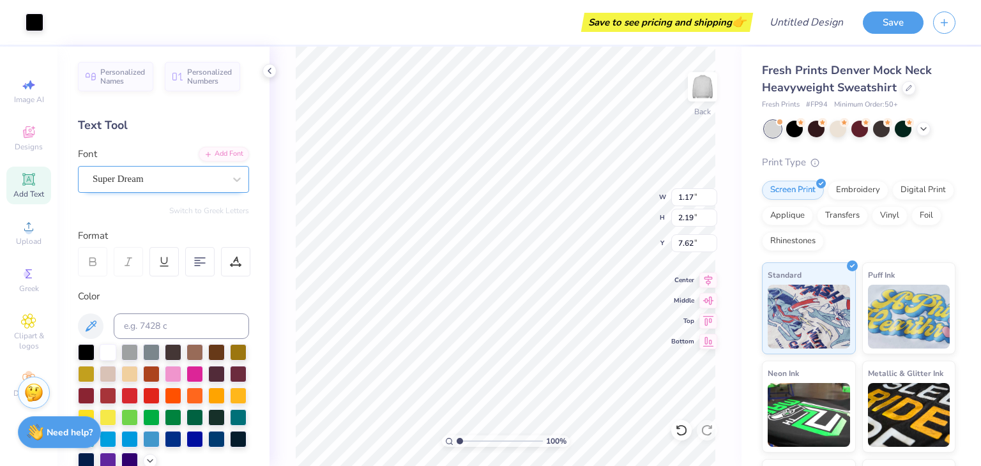
click at [138, 180] on div "Super Dream" at bounding box center [158, 179] width 134 height 20
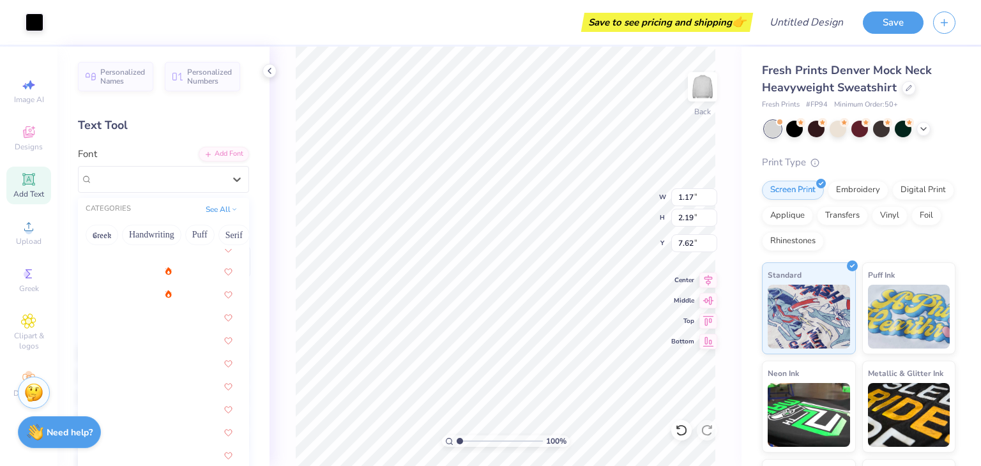
scroll to position [1665, 0]
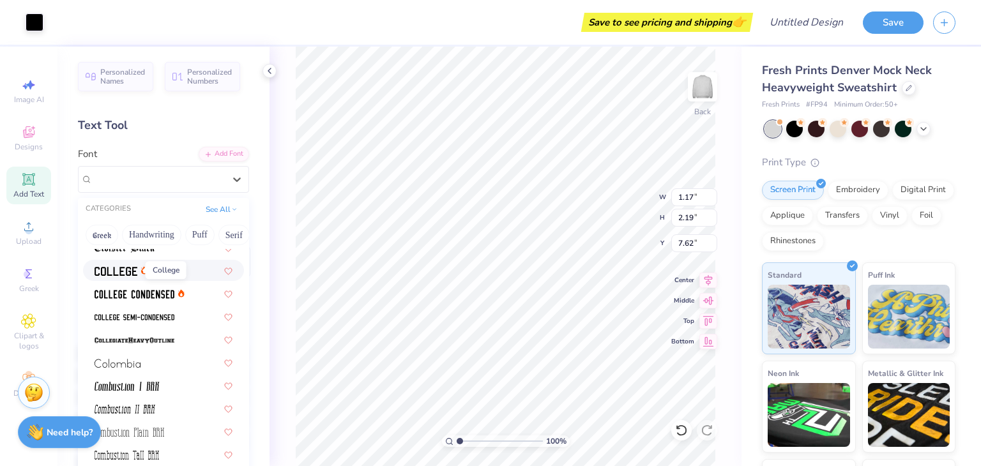
click at [120, 271] on img at bounding box center [116, 271] width 43 height 9
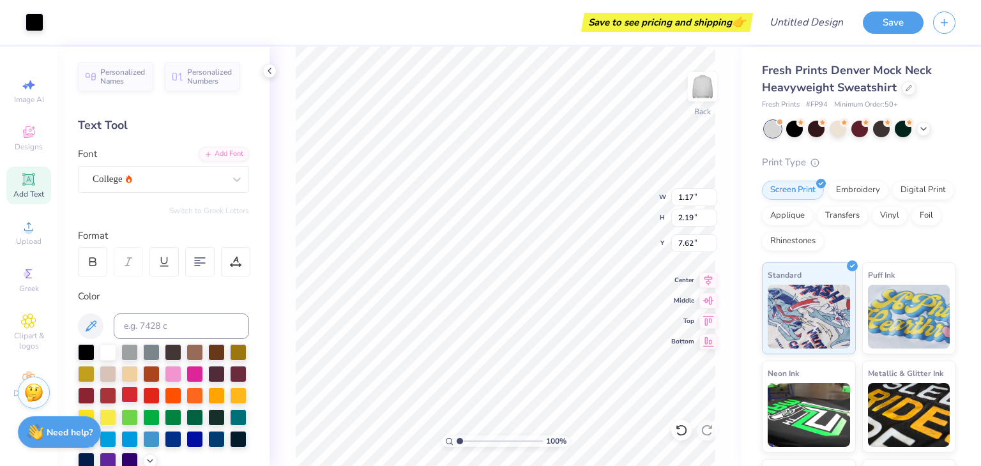
click at [138, 393] on div at bounding box center [129, 394] width 17 height 17
click at [160, 397] on div at bounding box center [151, 394] width 17 height 17
click at [181, 398] on div at bounding box center [173, 394] width 17 height 17
click at [160, 394] on div at bounding box center [151, 394] width 17 height 17
click at [631, 238] on ul "Cut Copy Paste Remove Background Duplicate Select All Delete Group Ungroup Brin…" at bounding box center [623, 302] width 100 height 324
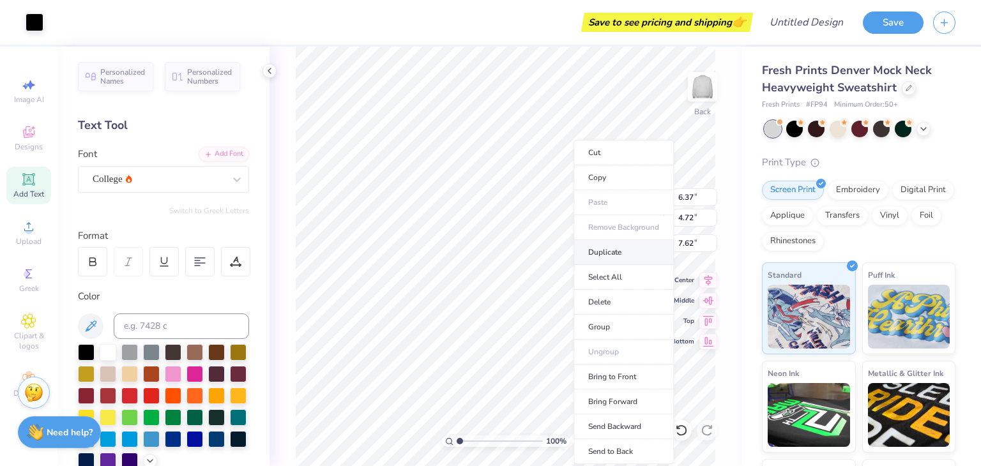
click at [626, 250] on li "Duplicate" at bounding box center [623, 252] width 100 height 25
click at [138, 391] on div at bounding box center [129, 394] width 17 height 17
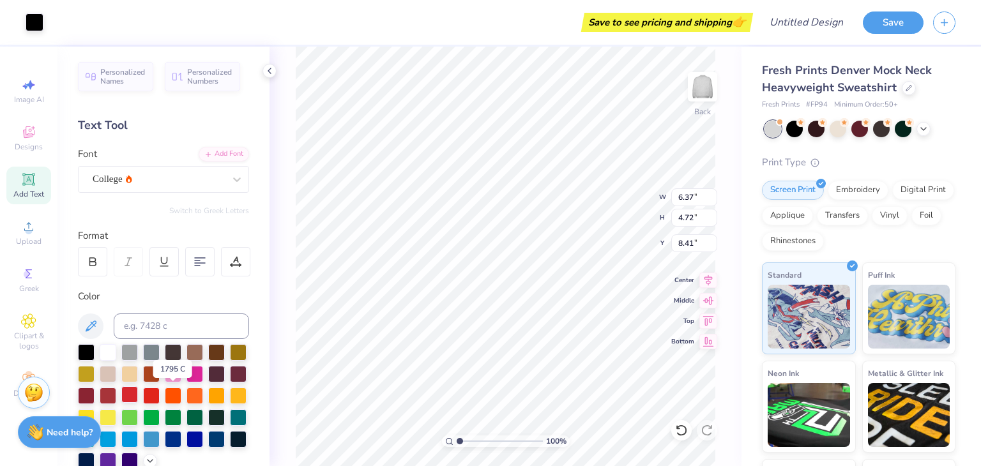
type input "7.41"
click at [160, 391] on div at bounding box center [151, 394] width 17 height 17
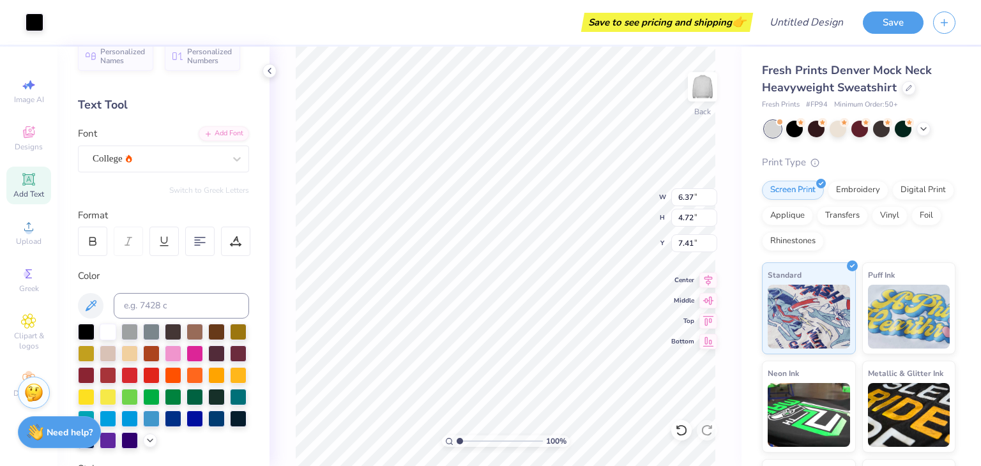
scroll to position [0, 0]
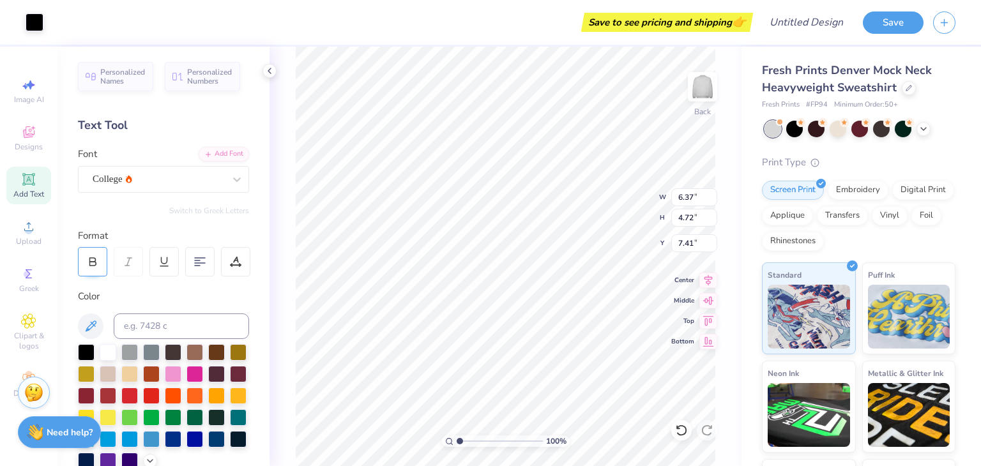
click at [98, 252] on div at bounding box center [92, 261] width 29 height 29
click at [170, 183] on div "College" at bounding box center [158, 179] width 134 height 20
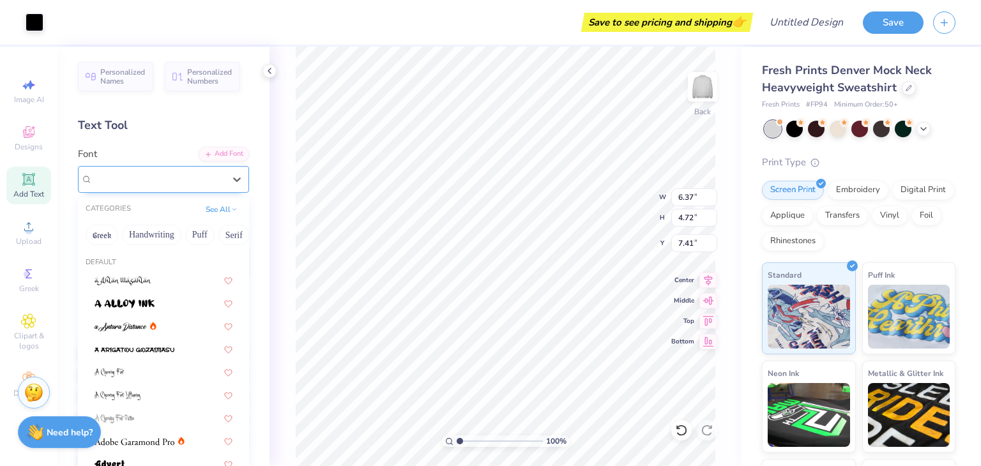
click at [170, 183] on div "College" at bounding box center [159, 179] width 132 height 15
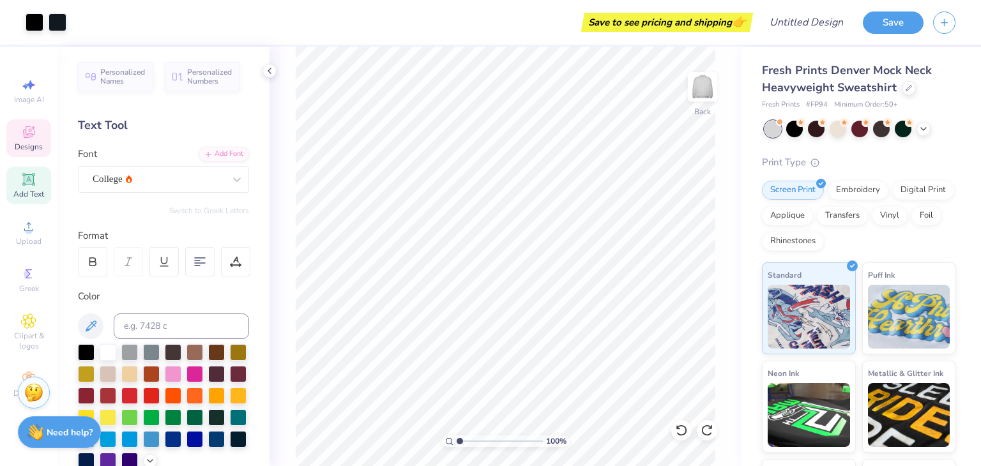
click at [19, 137] on div "Designs" at bounding box center [28, 138] width 45 height 38
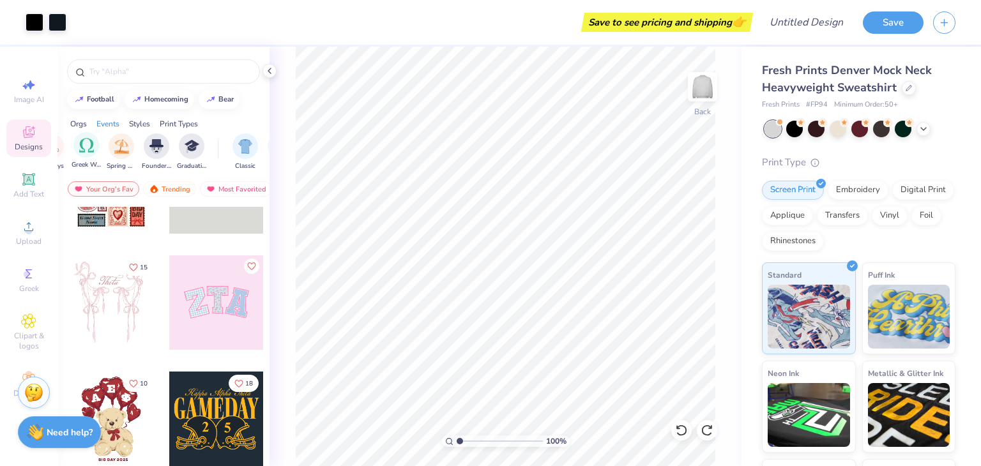
scroll to position [0, 548]
click at [240, 149] on img "filter for Varsity" at bounding box center [236, 145] width 15 height 15
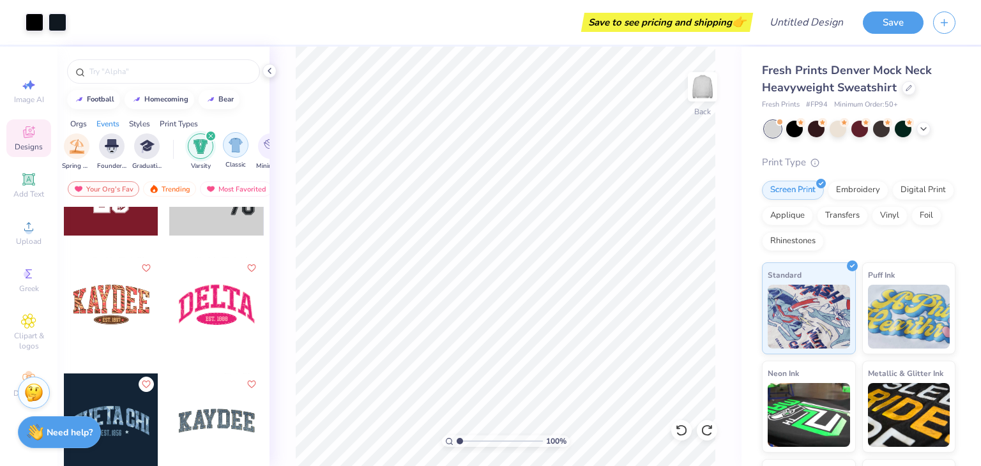
scroll to position [7946, 0]
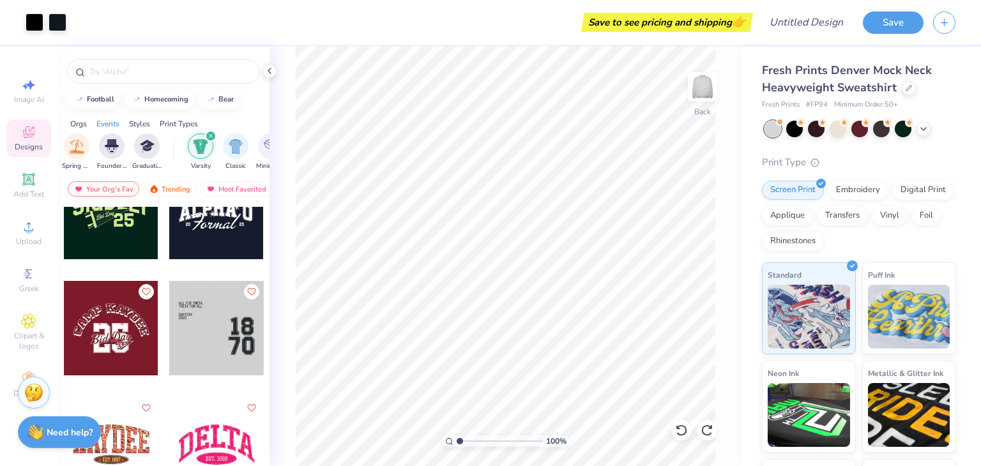
click at [217, 320] on div at bounding box center [216, 328] width 95 height 95
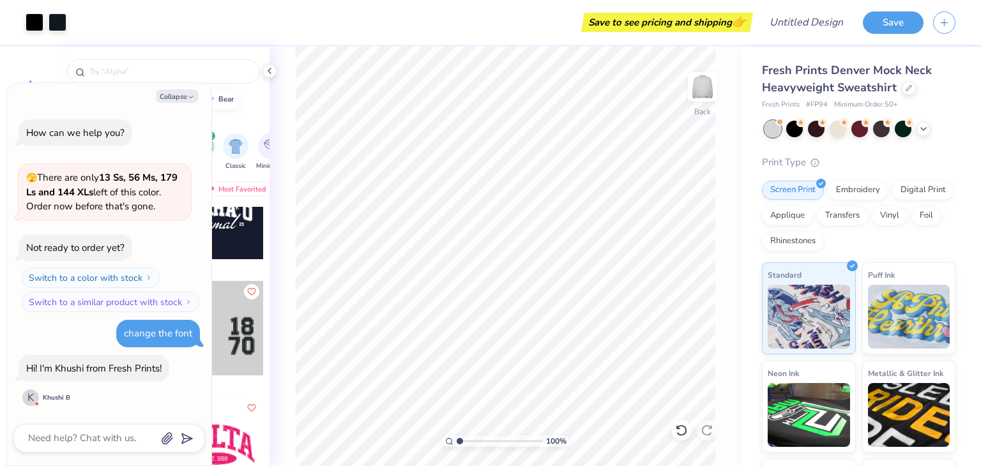
click at [250, 359] on div at bounding box center [216, 328] width 95 height 95
click at [243, 319] on div at bounding box center [216, 328] width 95 height 95
click at [245, 322] on div at bounding box center [216, 328] width 95 height 95
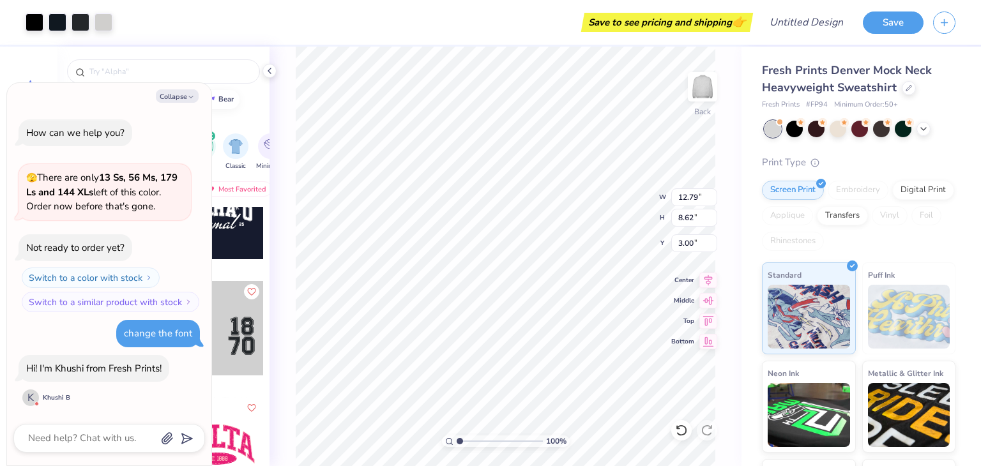
type textarea "x"
type input "2.90"
type textarea "x"
type input "12.33"
type input "8.62"
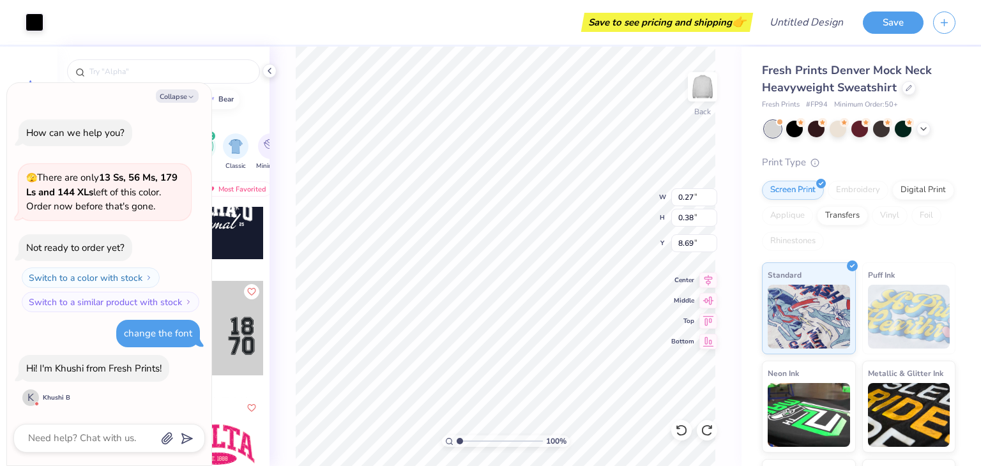
type input "2.90"
type textarea "x"
type input "12.79"
type textarea "x"
type input "2.60"
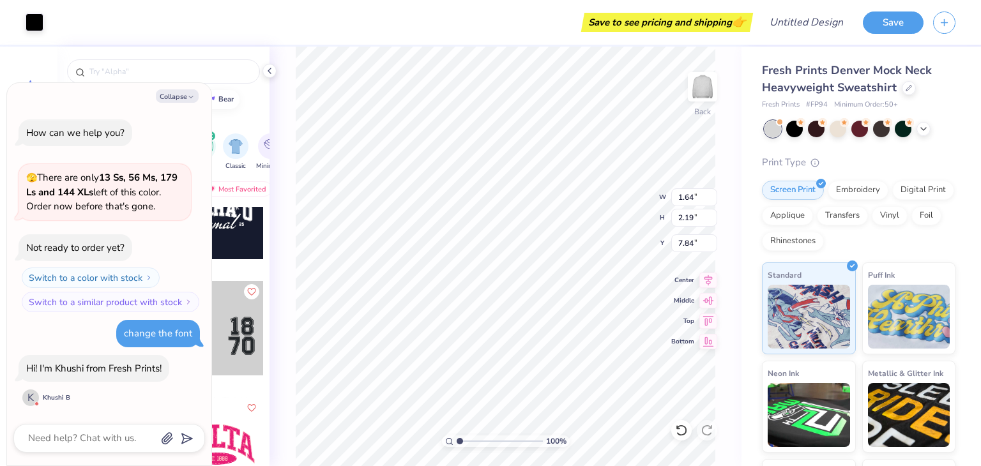
type textarea "x"
type input "1.33"
type textarea "x"
type input "1.64"
type textarea "x"
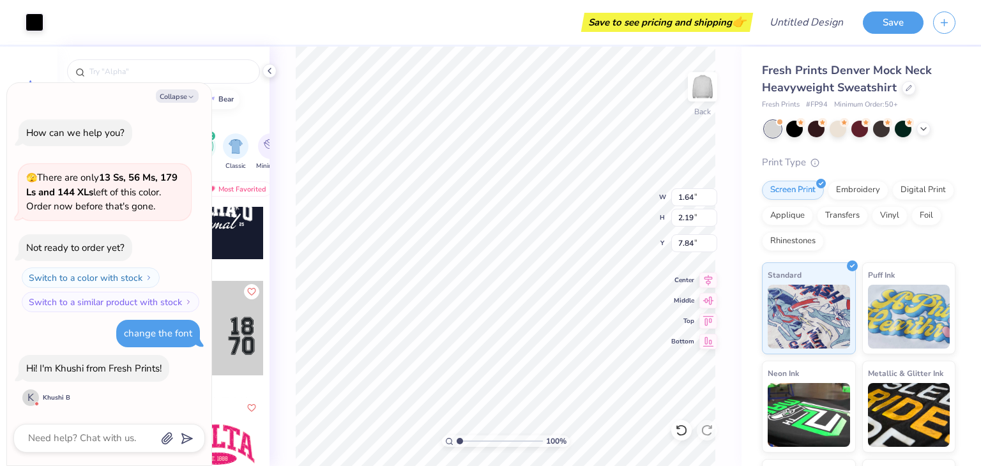
type input "1.33"
type textarea "x"
type input "1.64"
click at [249, 335] on div at bounding box center [216, 328] width 95 height 95
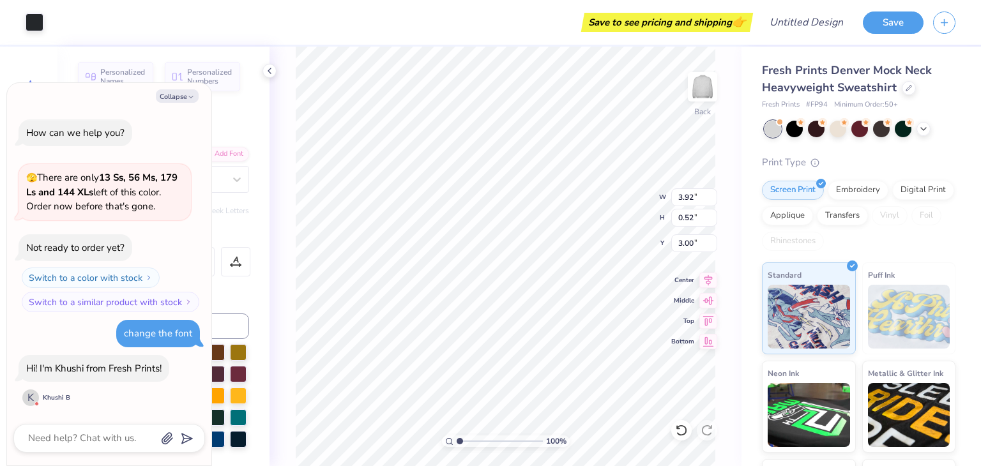
scroll to position [10, 1]
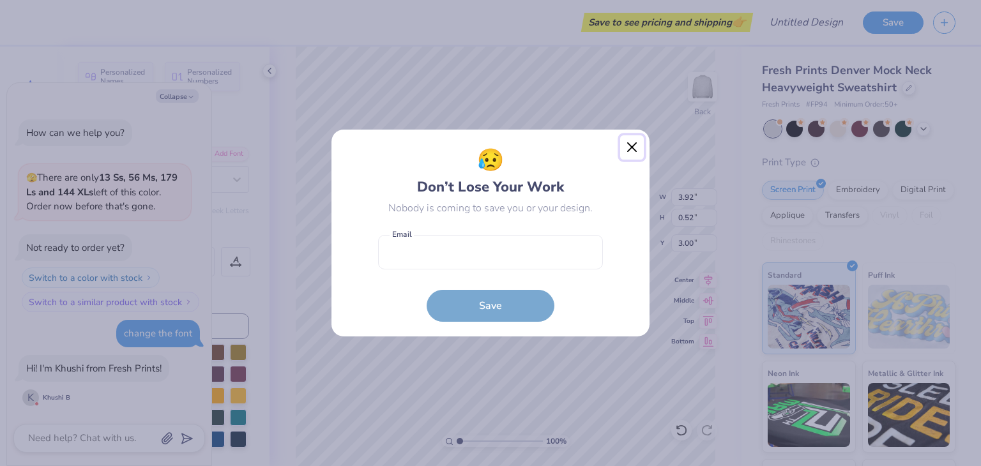
click at [628, 148] on button "Close" at bounding box center [632, 147] width 24 height 24
click at [633, 145] on div "😥 Don’t Lose Your Work Nobody is coming to save you or your design. Email is a …" at bounding box center [490, 233] width 981 height 466
click at [632, 140] on div "😥 Don’t Lose Your Work Nobody is coming to save you or your design. Email is a …" at bounding box center [490, 233] width 981 height 466
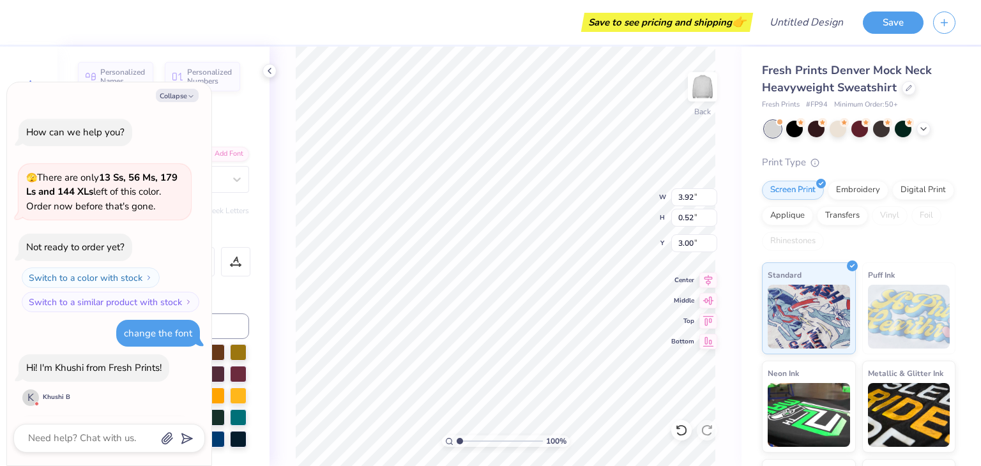
scroll to position [117, 0]
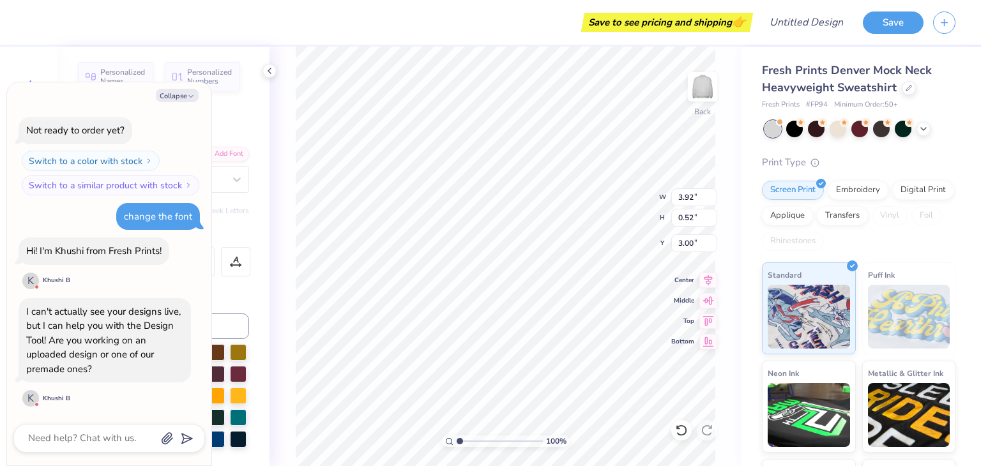
type textarea "x"
type textarea "N"
type textarea "x"
type textarea "No"
type textarea "x"
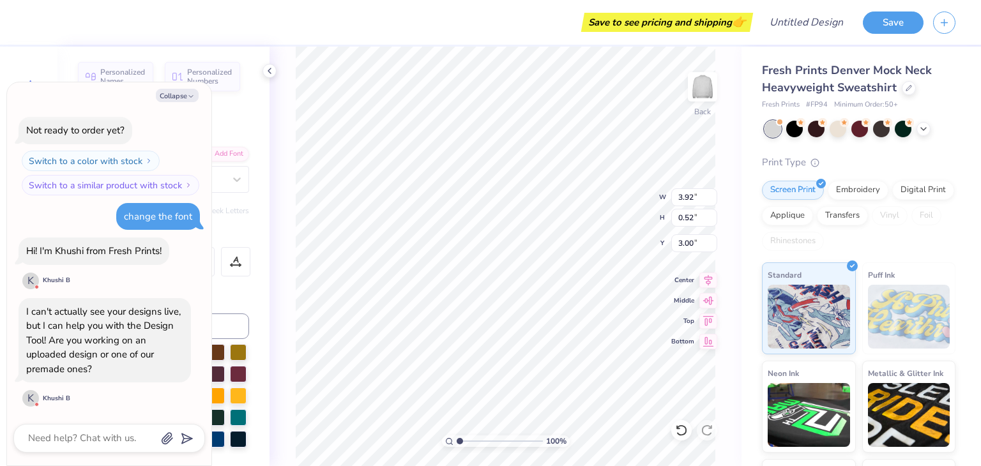
type textarea "Nor"
type textarea "x"
type textarea "North"
type textarea "x"
type textarea "North"
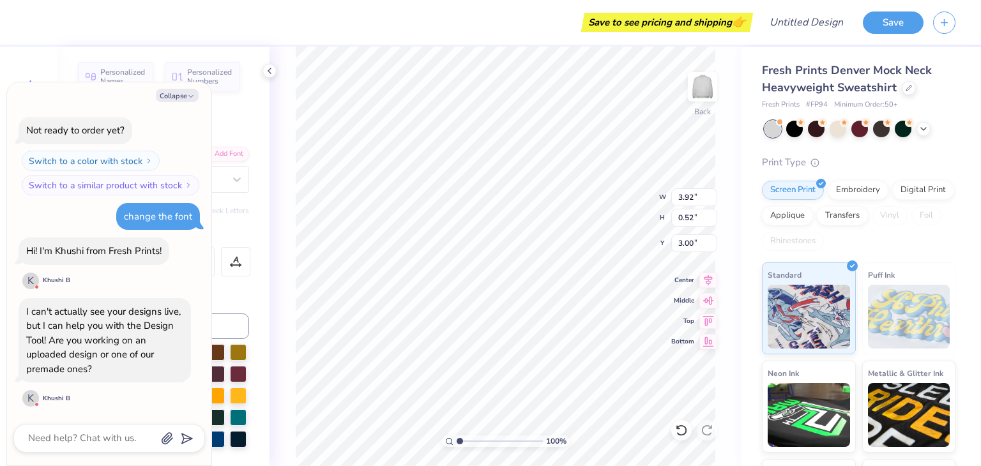
type textarea "x"
type textarea "North Ca"
type textarea "x"
type textarea "North Car"
type textarea "x"
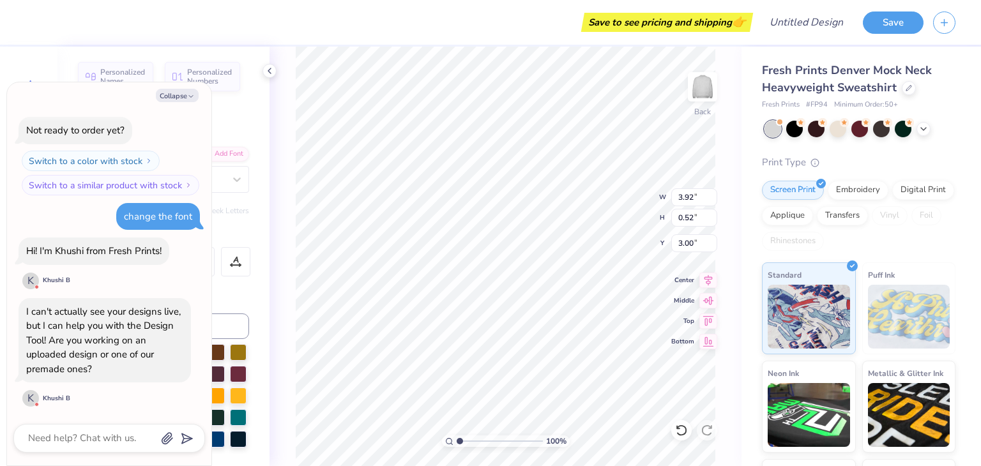
type textarea "North Caro"
type textarea "x"
type textarea "North [PERSON_NAME]"
type textarea "x"
type textarea "North Carolin"
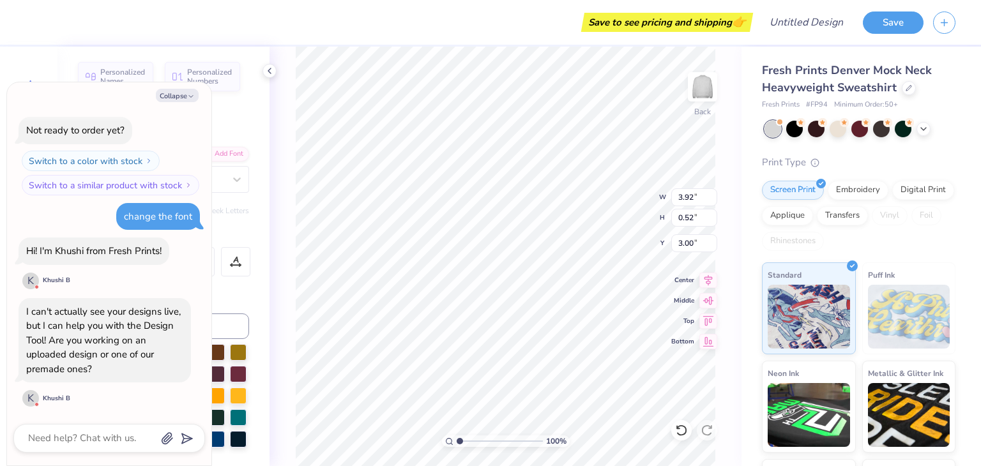
type textarea "x"
type textarea "[US_STATE]"
type textarea "x"
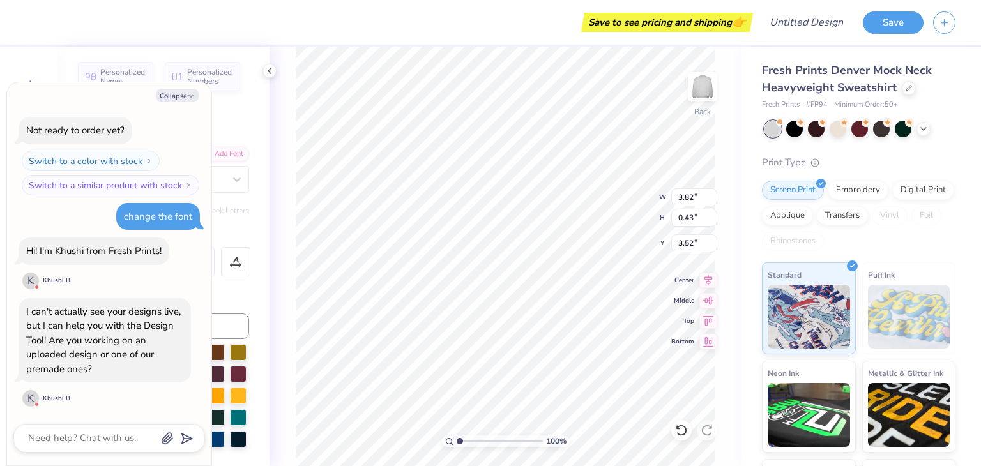
type textarea "Sa"
type textarea "x"
type textarea "Sat"
type textarea "x"
type textarea "Sa"
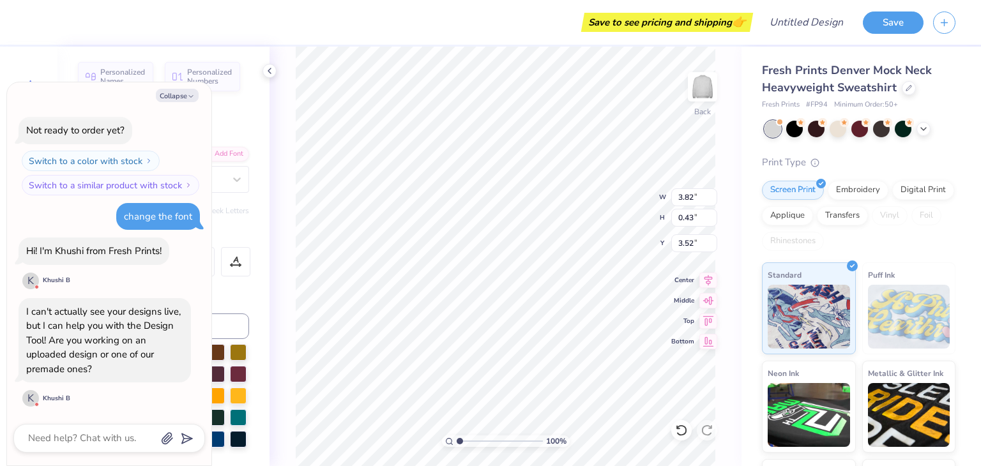
type textarea "x"
type textarea "Sta"
type textarea "x"
type textarea "Stat"
type textarea "x"
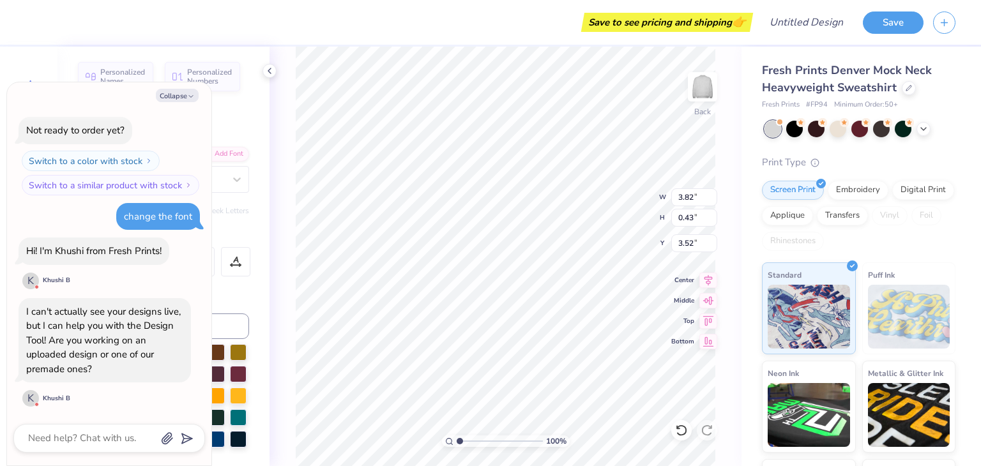
type textarea "State"
type textarea "x"
type textarea "State U"
type textarea "x"
type textarea "State Un"
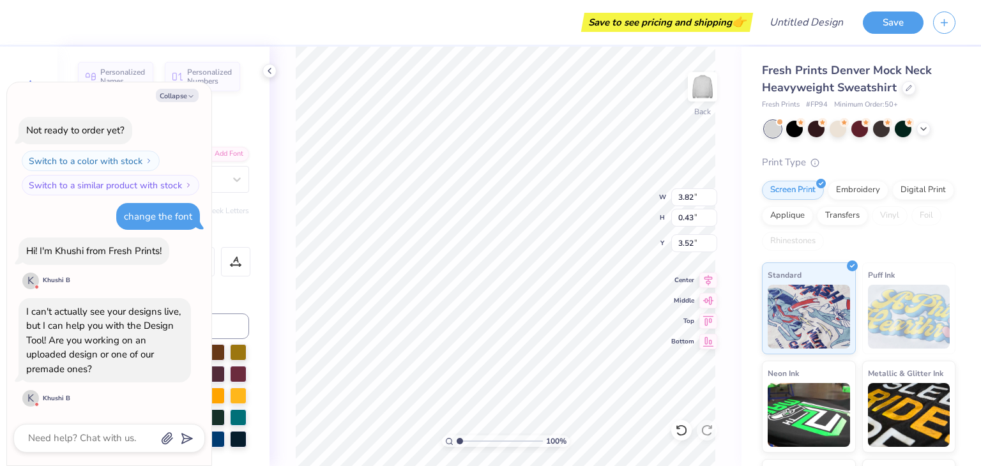
type textarea "x"
type textarea "State Univn"
type textarea "x"
type textarea "State Univne"
type textarea "x"
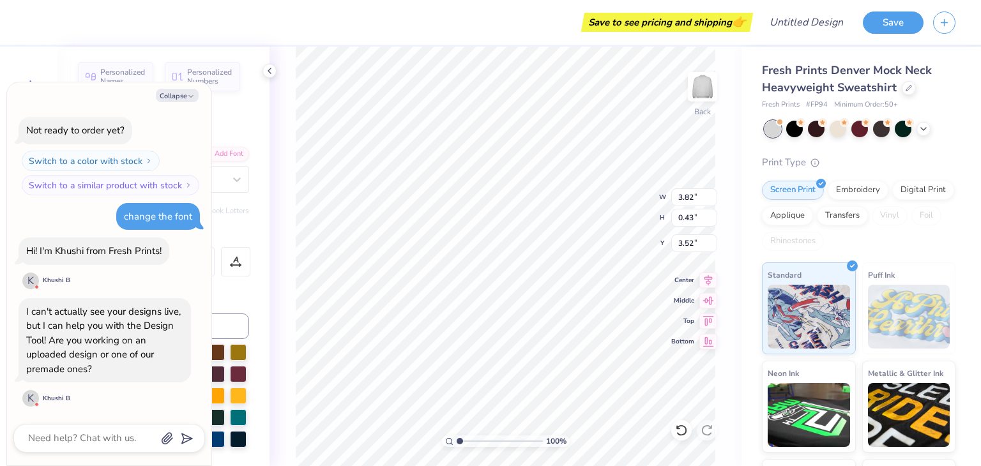
type textarea "State Univner"
type textarea "x"
type textarea "State Univne"
type textarea "x"
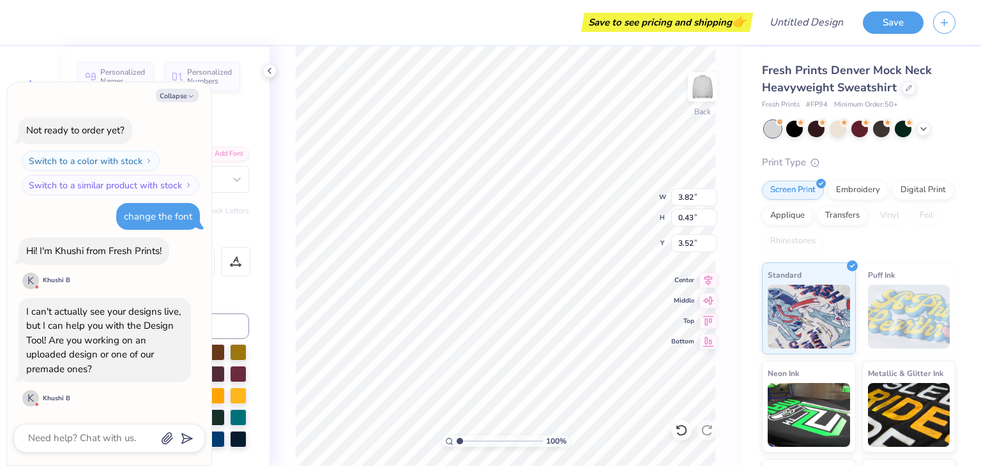
type textarea "State Univn"
type textarea "x"
type textarea "[GEOGRAPHIC_DATA]"
type textarea "x"
type textarea "State Univer"
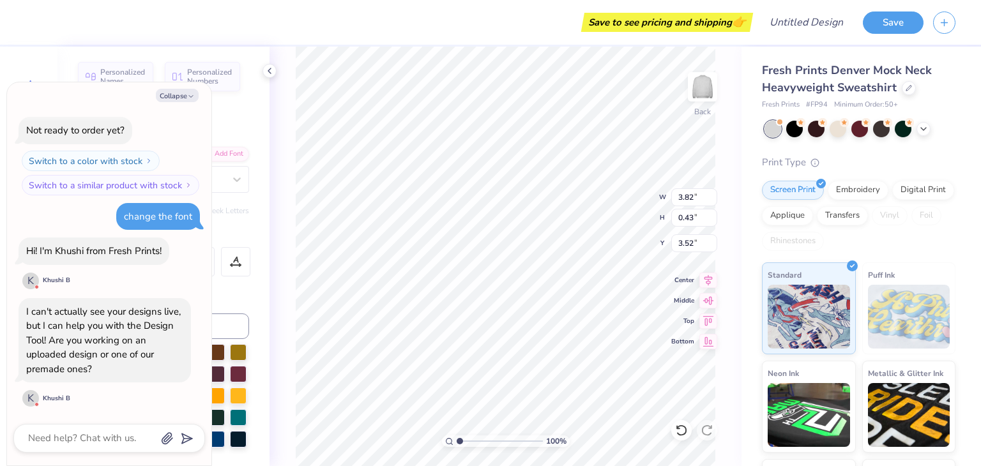
type textarea "x"
type textarea "State Univers"
type textarea "x"
type textarea "State Universi"
type textarea "x"
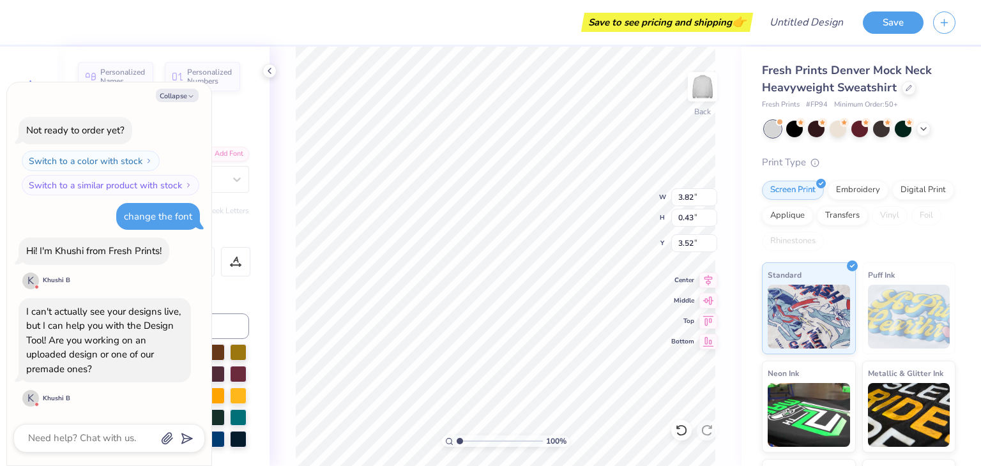
type textarea "State Universit"
type textarea "x"
type textarea "[GEOGRAPHIC_DATA]"
type textarea "x"
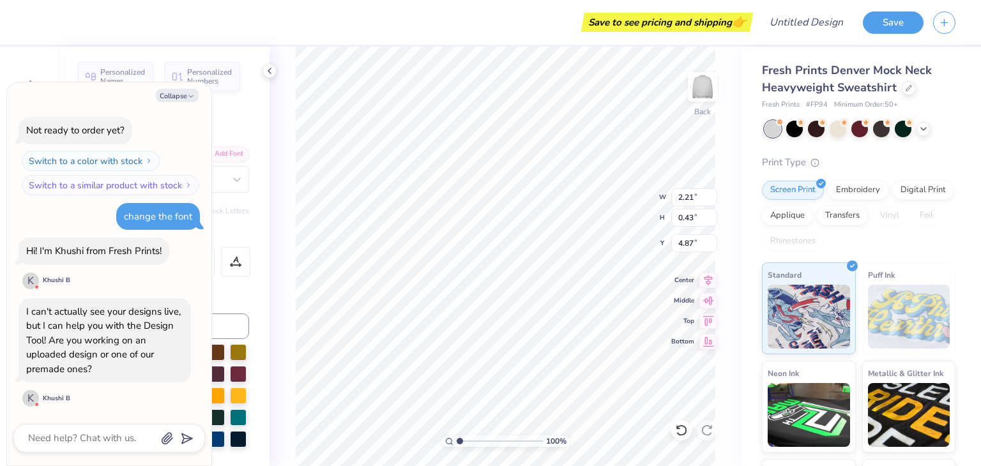
type textarea "H"
type textarea "x"
type textarea "Hom"
type textarea "x"
type textarea "Home"
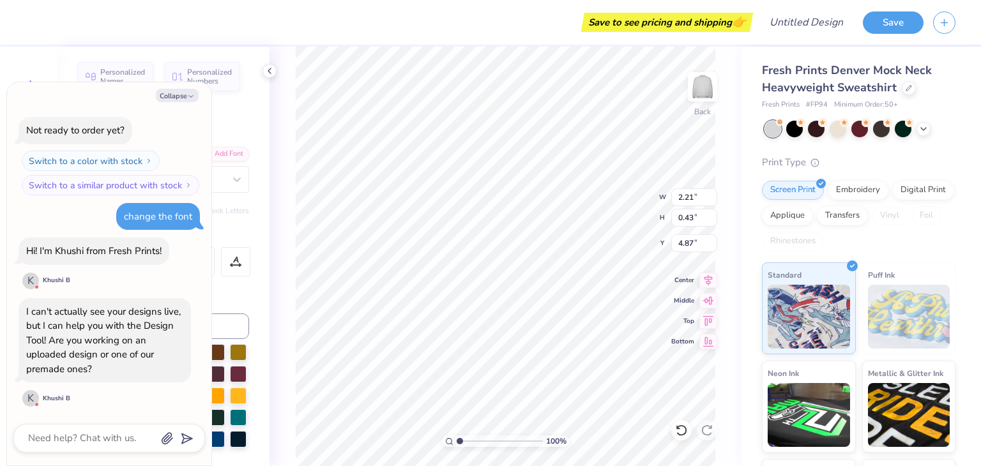
type textarea "x"
type textarea "Homecom"
type textarea "x"
type textarea "Homecomi"
type textarea "x"
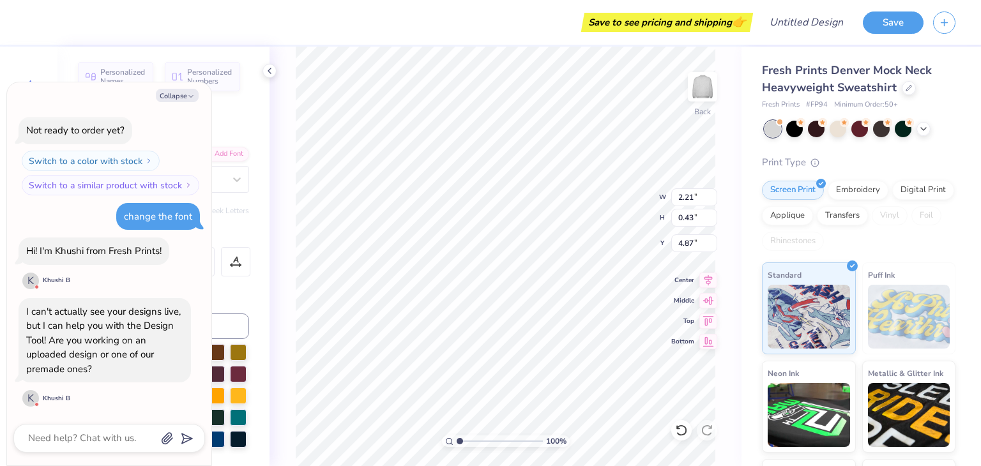
type textarea "Homecomin"
type textarea "x"
type textarea "Homecoming"
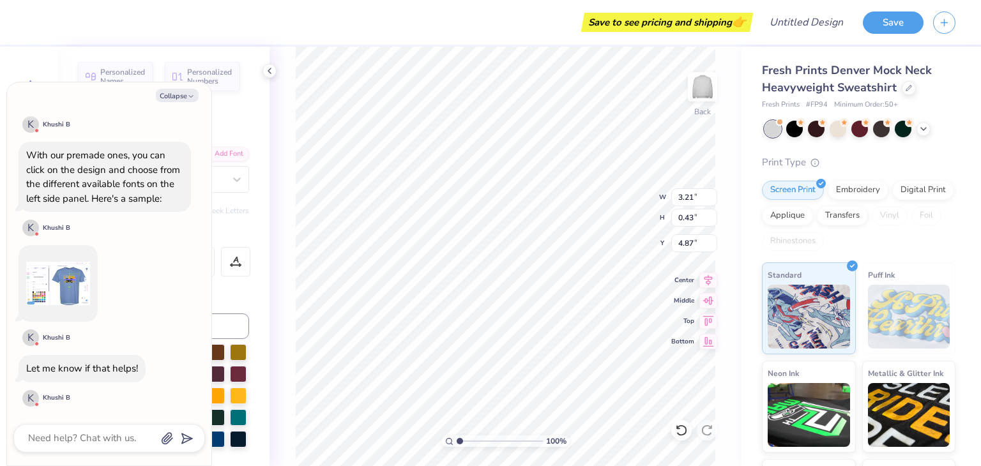
click at [275, 167] on div "100 % Back W 3.21 3.21 " H 0.43 0.43 " Y 4.87 4.87 " Center Middle Top Bottom" at bounding box center [505, 257] width 472 height 420
click at [50, 438] on textarea at bounding box center [92, 438] width 130 height 17
click at [186, 95] on button "Collapse" at bounding box center [177, 95] width 43 height 13
type textarea "x"
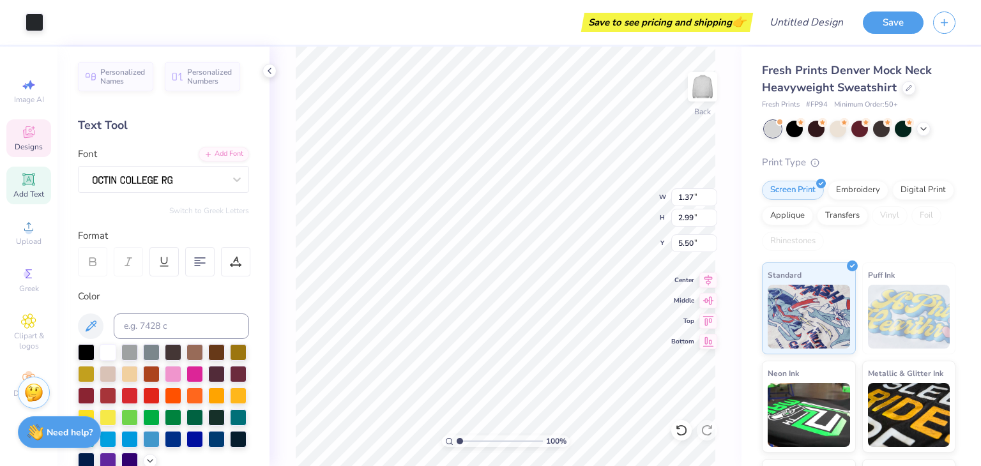
type input "3.21"
type input "0.43"
type input "4.87"
type input "1.37"
type input "2.99"
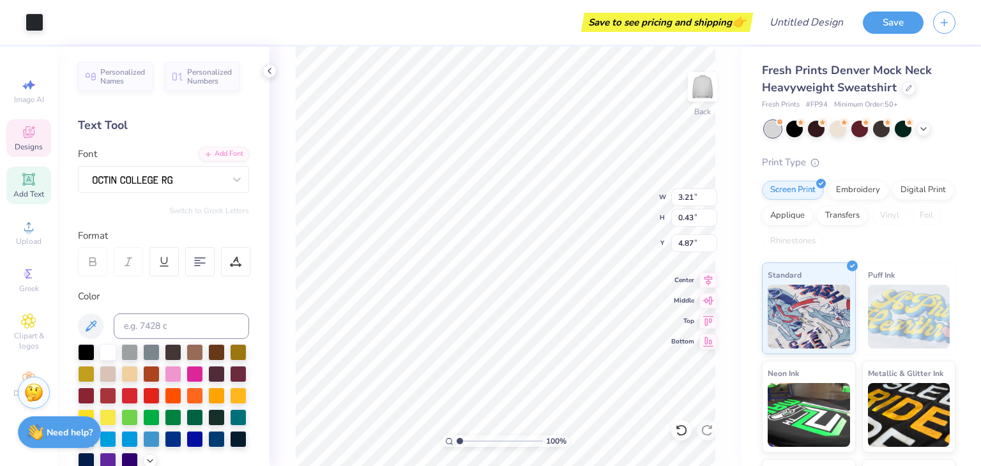
type input "5.50"
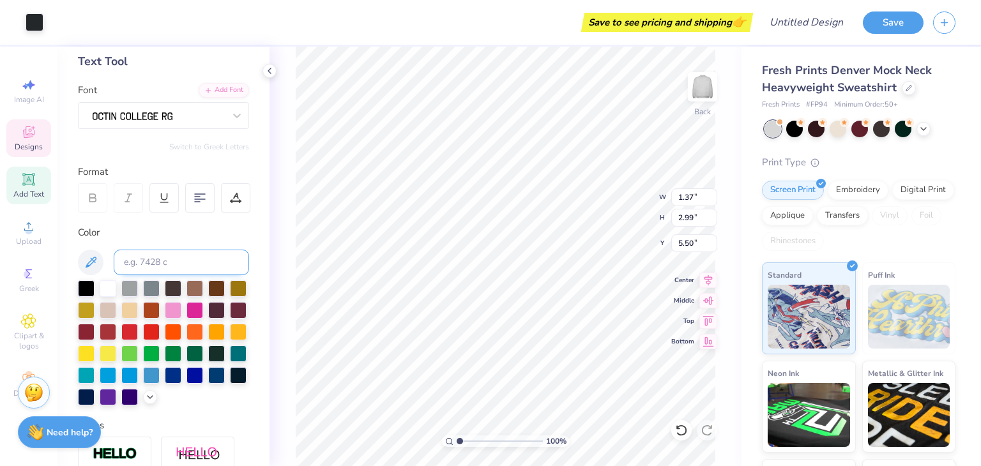
scroll to position [65, 0]
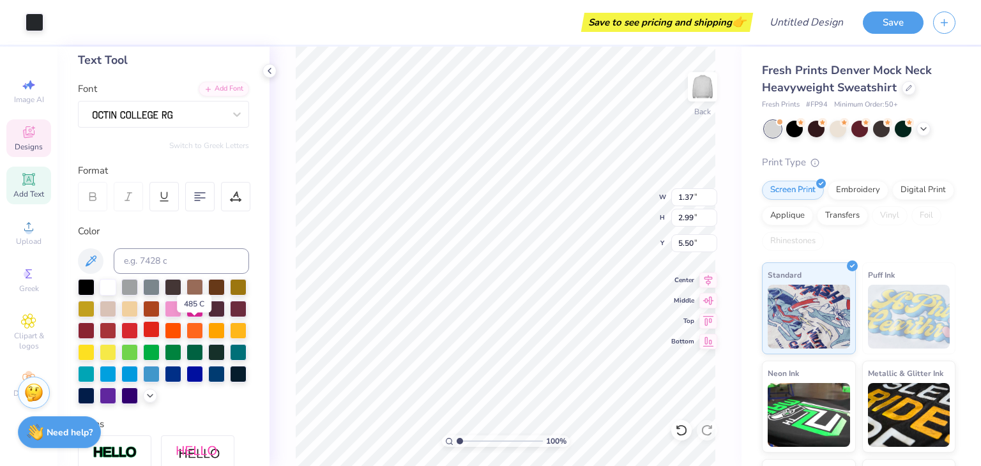
click at [160, 329] on div at bounding box center [151, 329] width 17 height 17
click at [138, 328] on div at bounding box center [129, 329] width 17 height 17
type input "3.21"
type input "0.43"
type input "4.87"
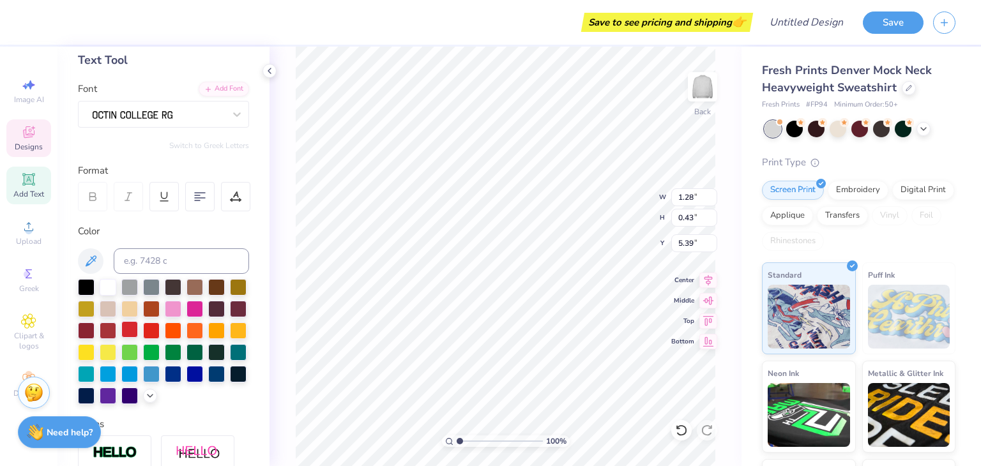
click at [138, 324] on div at bounding box center [129, 329] width 17 height 17
click at [278, 147] on div "100 % Back W 1.28 1.28 " H 0.43 0.43 " Y 5.39 5.39 " Center Middle Top Bottom" at bounding box center [505, 257] width 472 height 420
click at [138, 326] on div at bounding box center [129, 329] width 17 height 17
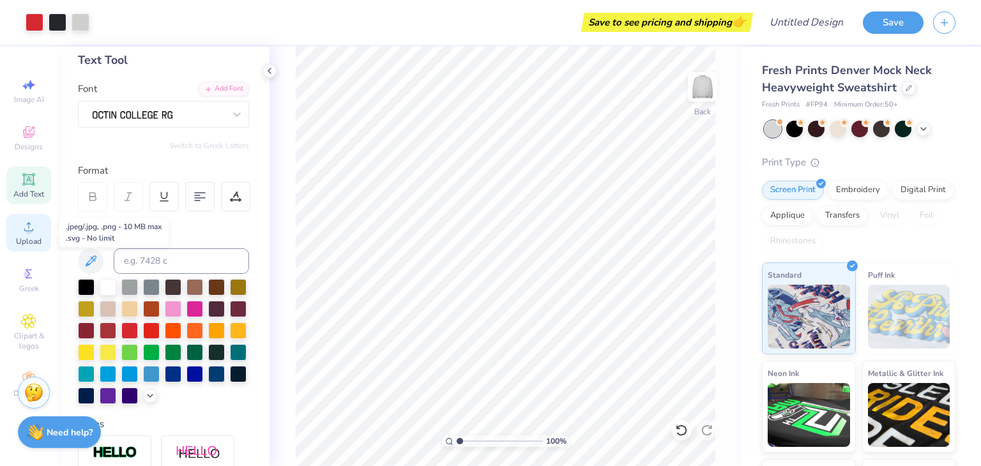
click at [26, 230] on circle at bounding box center [28, 230] width 7 height 7
click at [31, 187] on div "Add Text" at bounding box center [28, 186] width 45 height 38
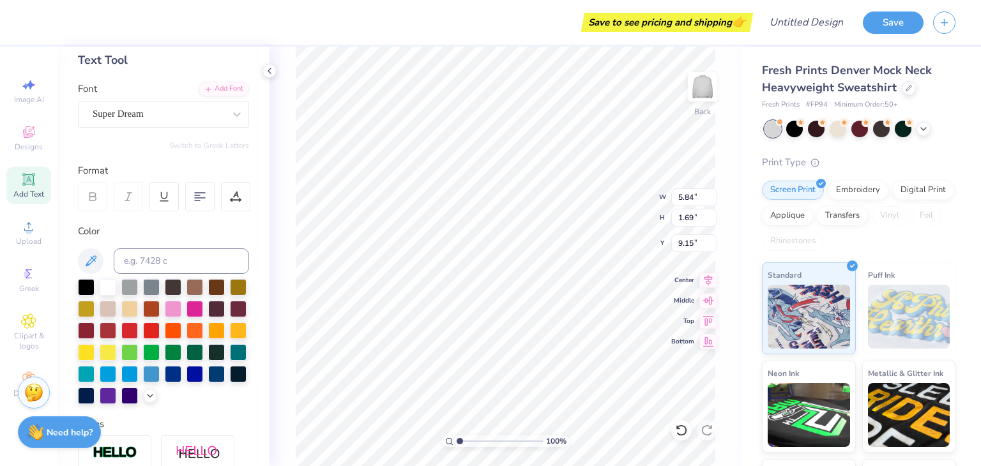
scroll to position [10, 1]
type textarea "GO PACK"
click at [197, 193] on icon at bounding box center [199, 196] width 11 height 11
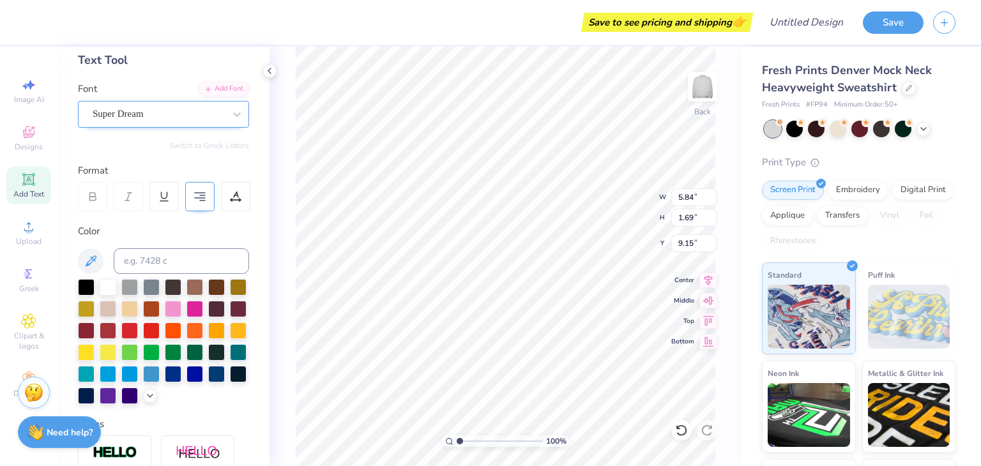
click at [162, 116] on div "Super Dream" at bounding box center [158, 114] width 134 height 20
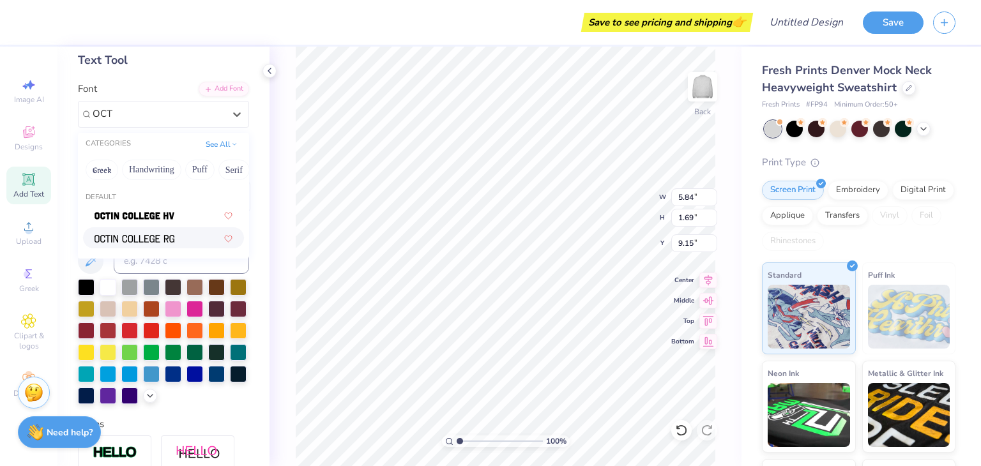
click at [145, 238] on img at bounding box center [135, 238] width 80 height 9
type input "OCT"
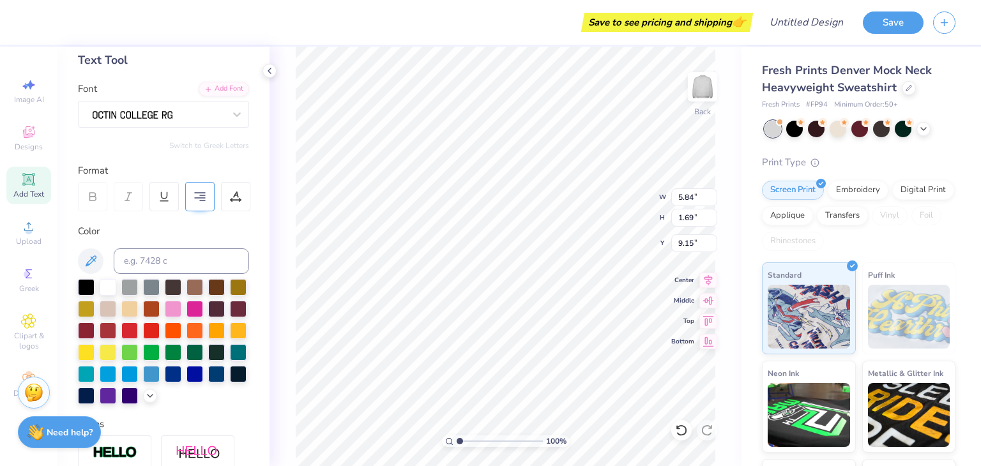
click at [166, 132] on div "Personalized Names Personalized Numbers Text Tool Add Font Font Switch to Greek…" at bounding box center [163, 257] width 212 height 420
click at [177, 110] on div at bounding box center [158, 114] width 134 height 20
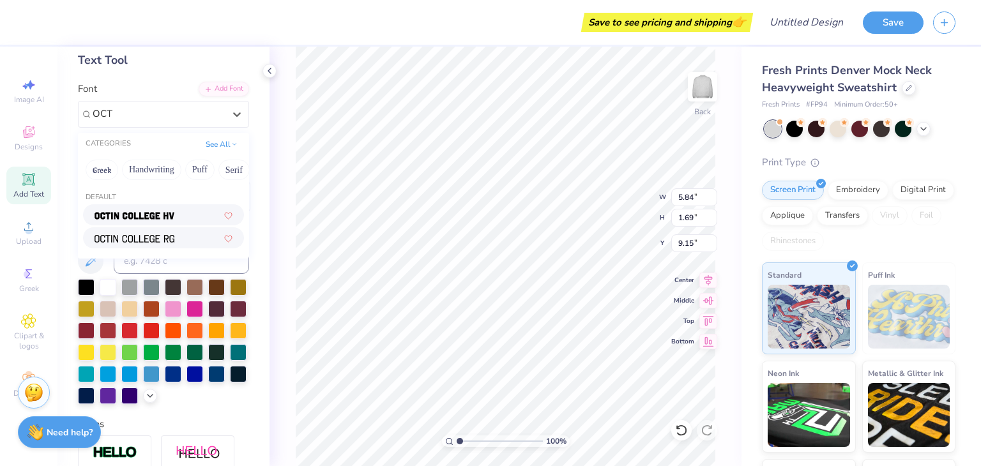
click at [147, 211] on img at bounding box center [135, 215] width 80 height 9
type input "OCT"
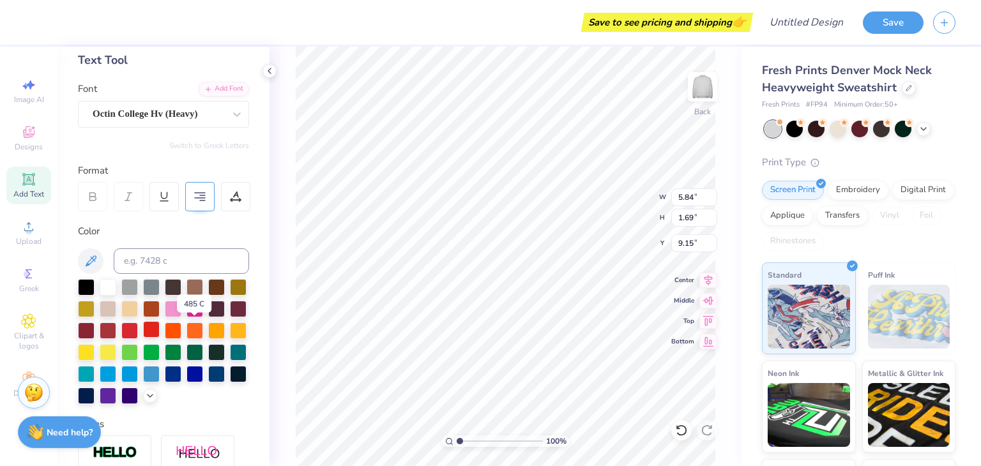
click at [160, 328] on div at bounding box center [151, 329] width 17 height 17
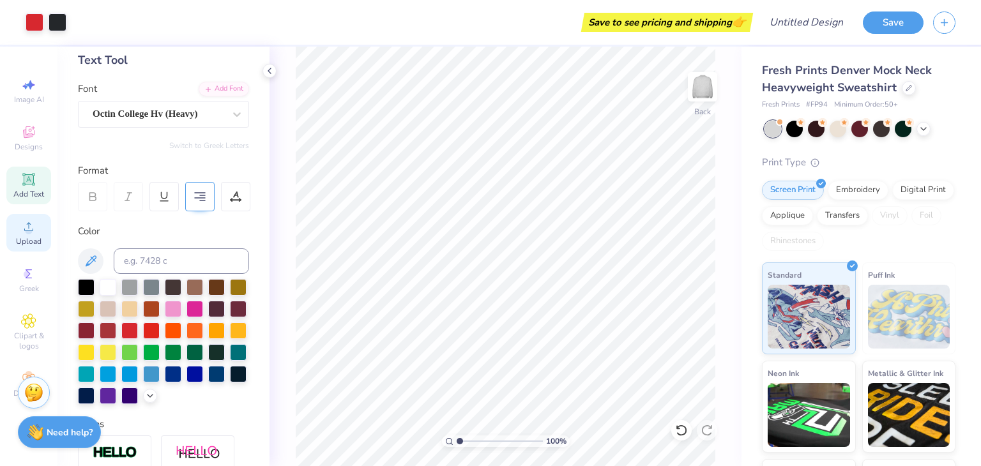
click at [28, 236] on span "Upload" at bounding box center [29, 241] width 26 height 10
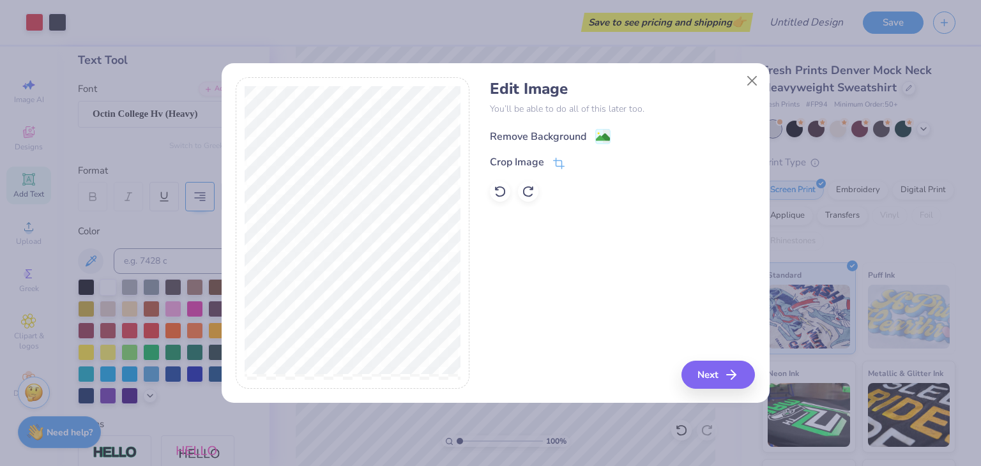
click at [533, 139] on div "Remove Background" at bounding box center [538, 136] width 96 height 15
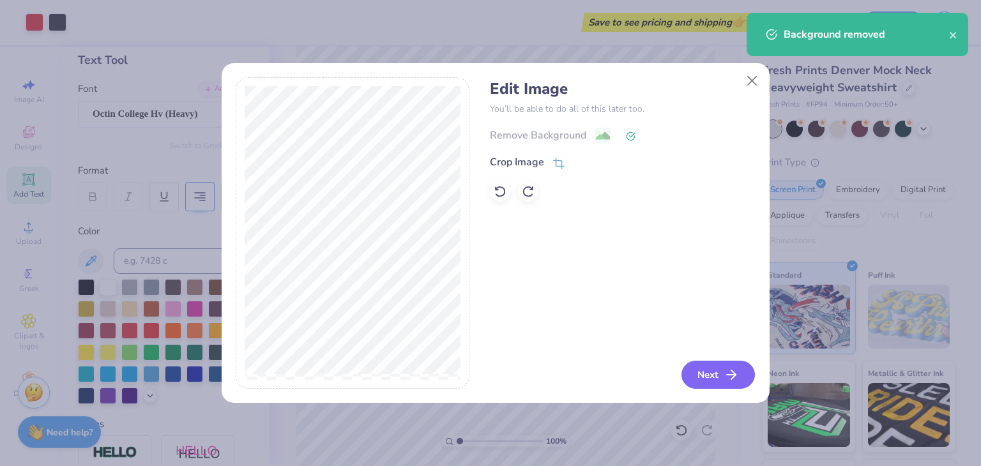
click at [709, 378] on button "Next" at bounding box center [717, 375] width 73 height 28
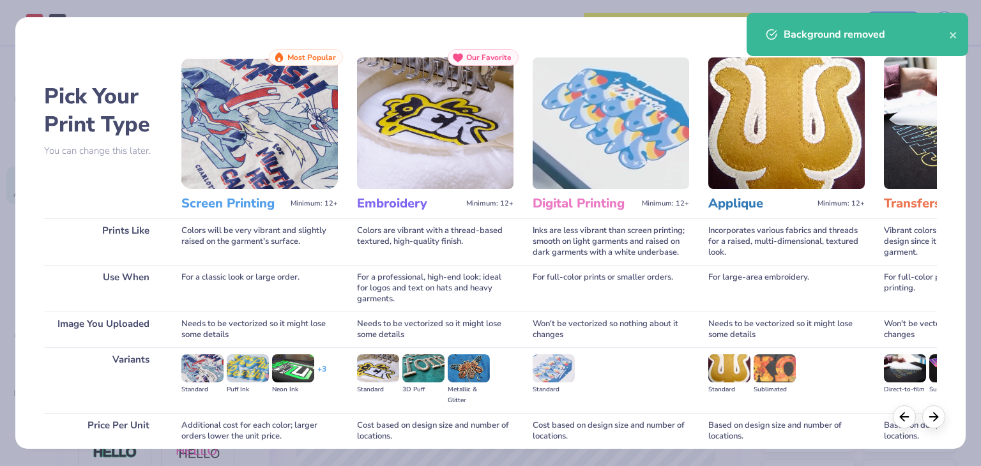
scroll to position [107, 0]
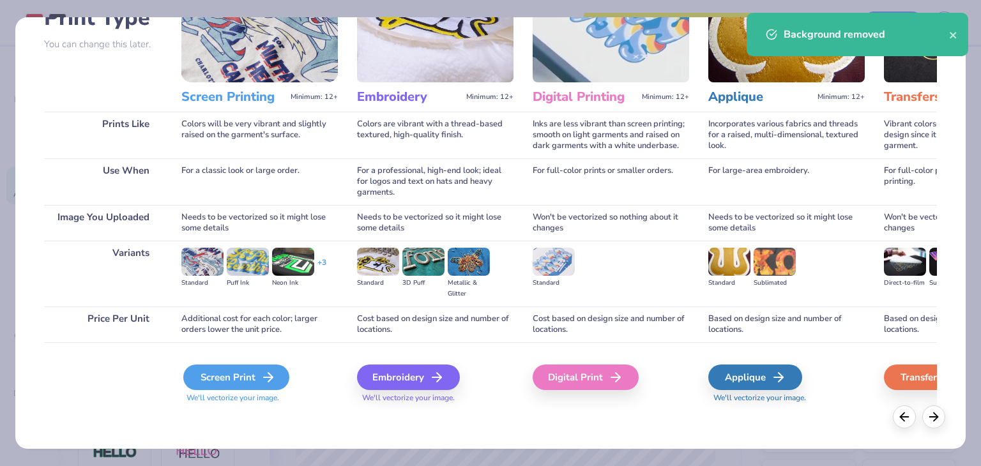
click at [238, 378] on div "Screen Print" at bounding box center [236, 378] width 106 height 26
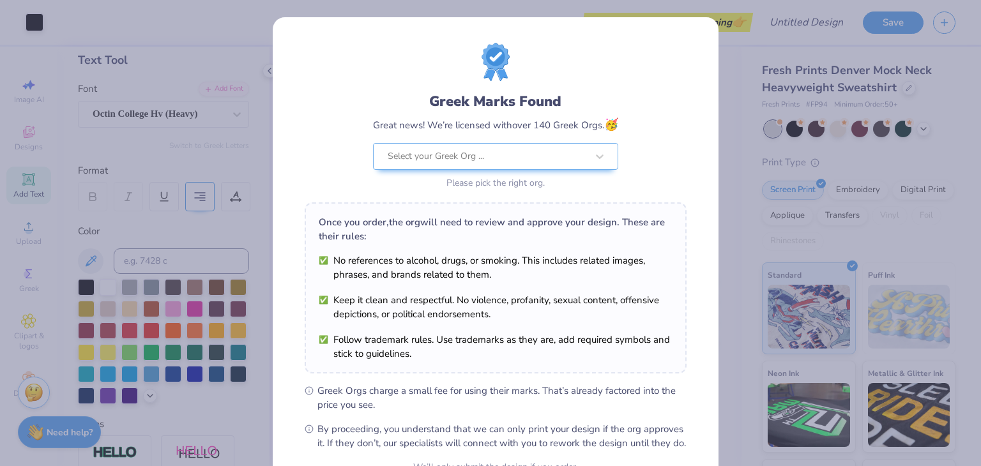
click at [743, 76] on div "Greek Marks Found Great news! We’re licensed with over 140 Greek Orgs. 🥳 Select…" at bounding box center [490, 233] width 981 height 466
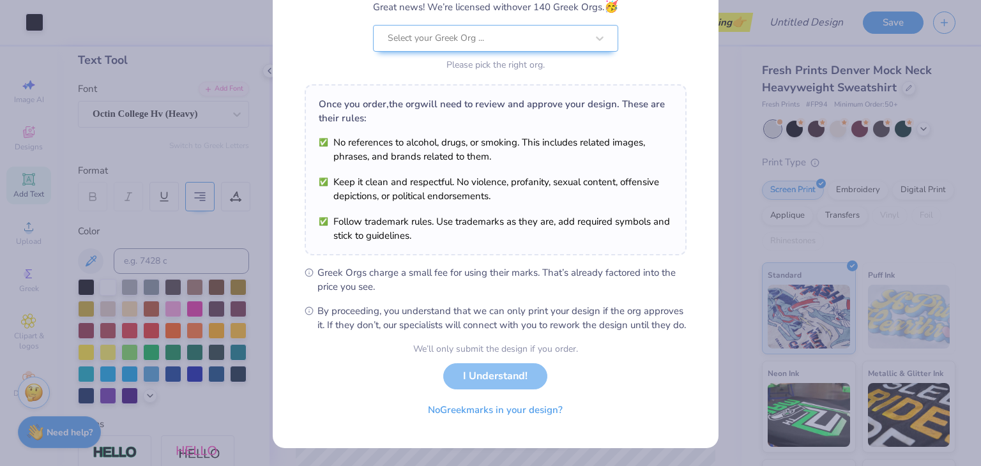
click at [487, 386] on div "We’ll only submit the design if you order. I Understand! No Greek marks in your…" at bounding box center [495, 382] width 165 height 80
click at [496, 370] on div "We’ll only submit the design if you order. I Understand! No Greek marks in your…" at bounding box center [495, 382] width 165 height 80
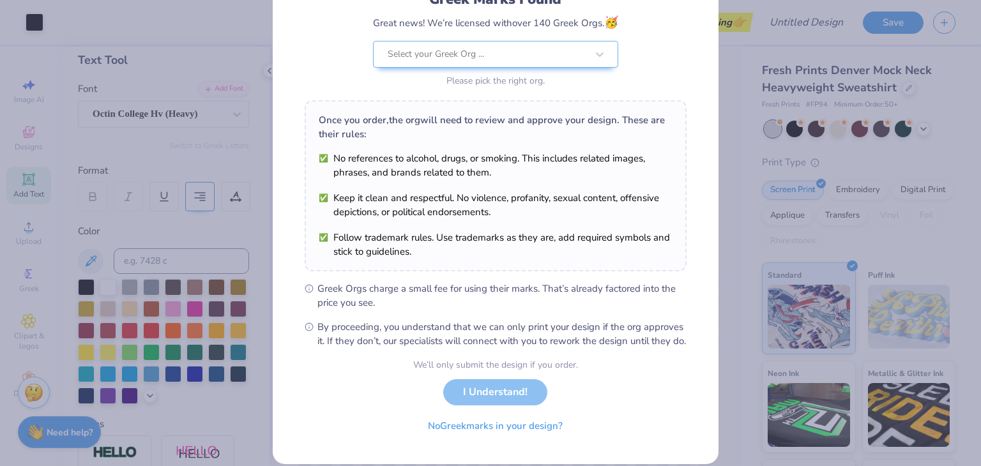
scroll to position [102, 0]
click at [481, 406] on div "We’ll only submit the design if you order. I Understand! No Greek marks in your…" at bounding box center [495, 398] width 165 height 80
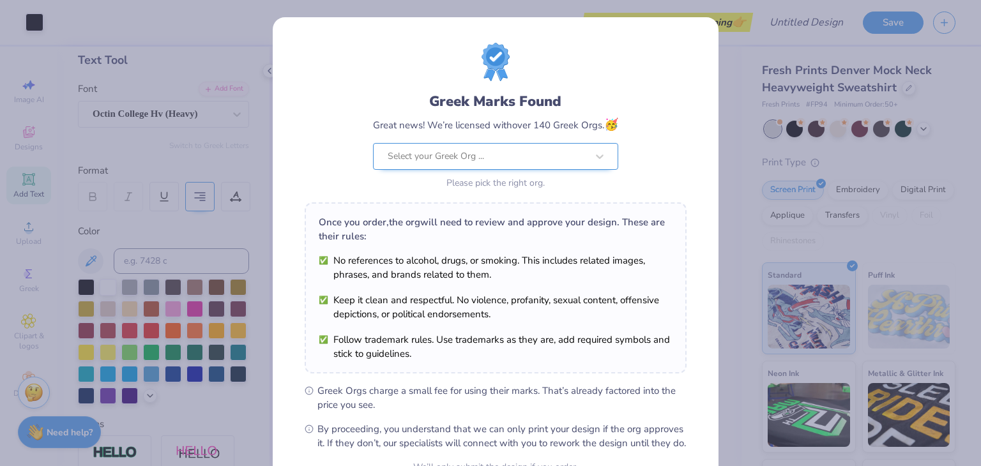
click at [552, 144] on div "Select your Greek Org ..." at bounding box center [487, 157] width 202 height 26
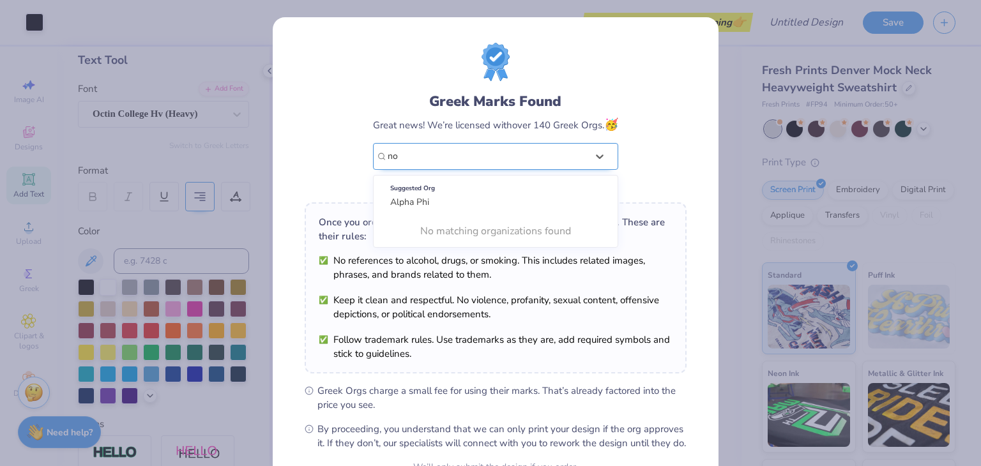
type input "n"
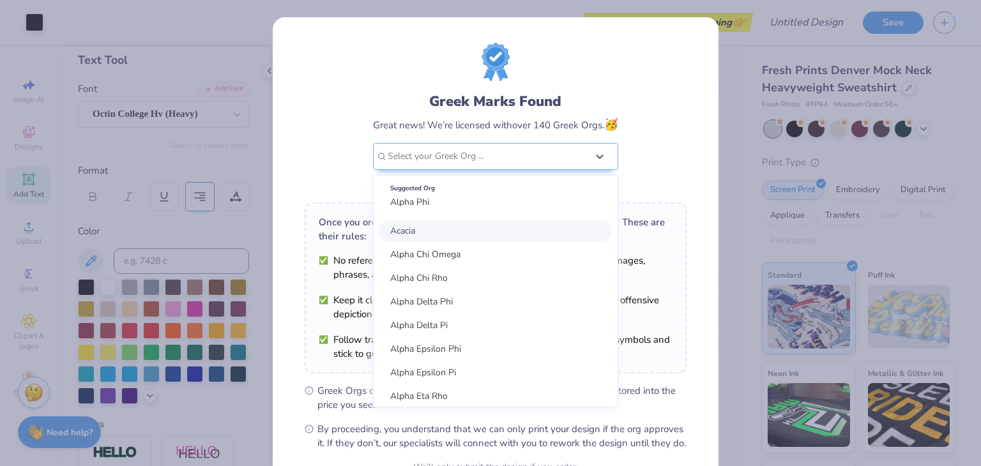
click at [355, 101] on div "Greek Marks Found Great news! We’re licensed with over 140 Greek Orgs. 🥳 option…" at bounding box center [496, 117] width 382 height 149
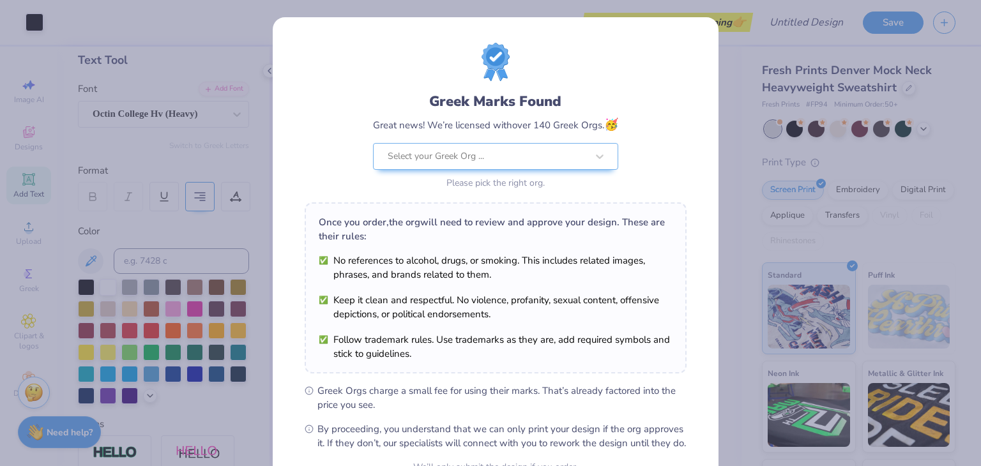
click at [603, 35] on div "Greek Marks Found Great news! We’re licensed with over 140 Greek Orgs. 🥳 Select…" at bounding box center [496, 291] width 446 height 549
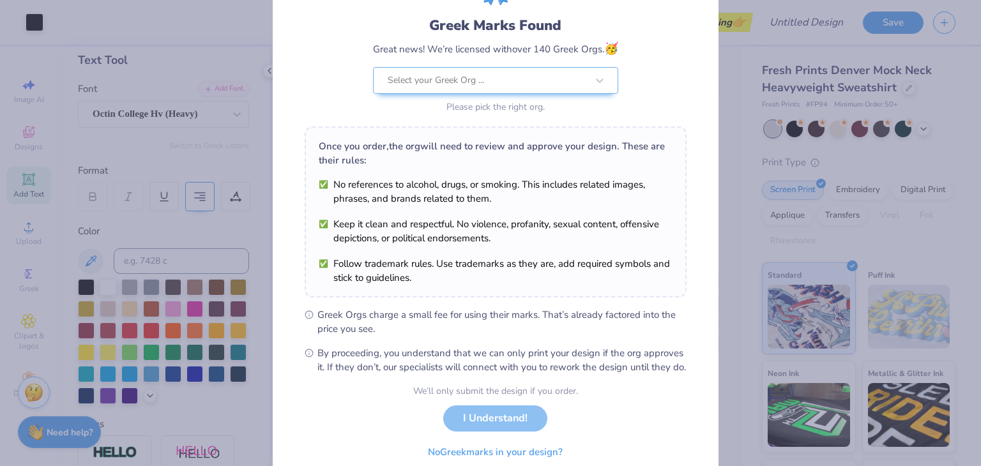
scroll to position [130, 0]
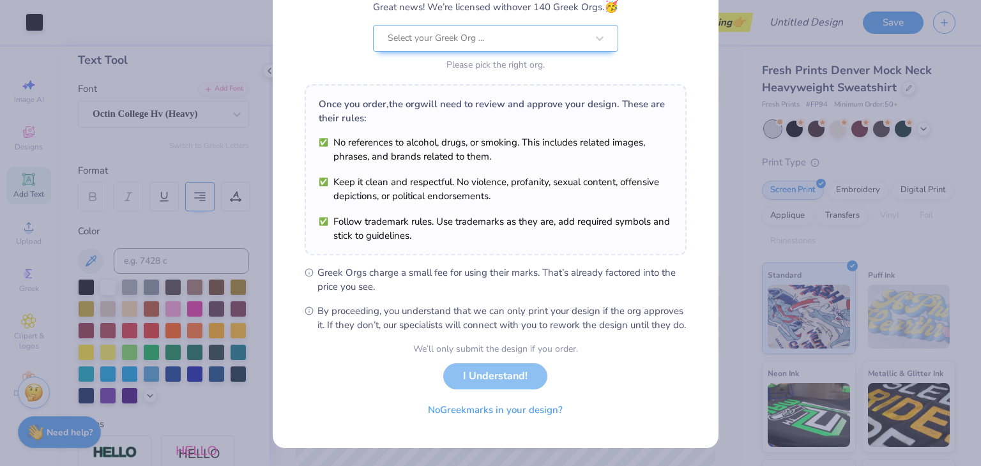
click at [478, 380] on div "We’ll only submit the design if you order. I Understand! No Greek marks in your…" at bounding box center [495, 382] width 165 height 80
click at [473, 411] on button "No Greek marks in your design?" at bounding box center [495, 407] width 156 height 26
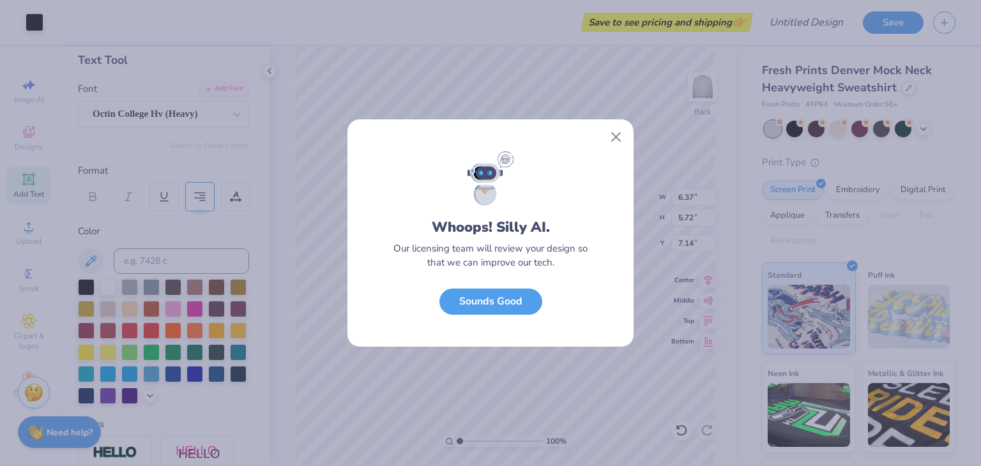
scroll to position [0, 0]
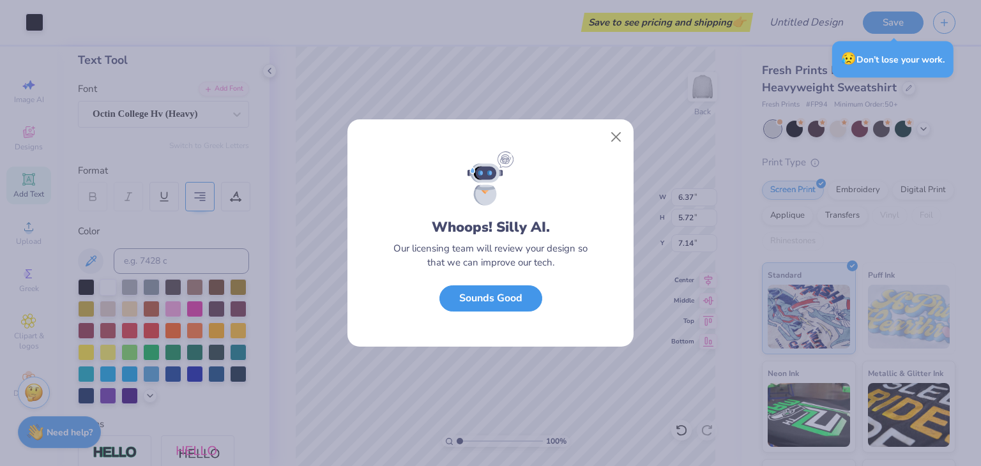
click at [504, 297] on button "Sounds Good" at bounding box center [490, 298] width 103 height 26
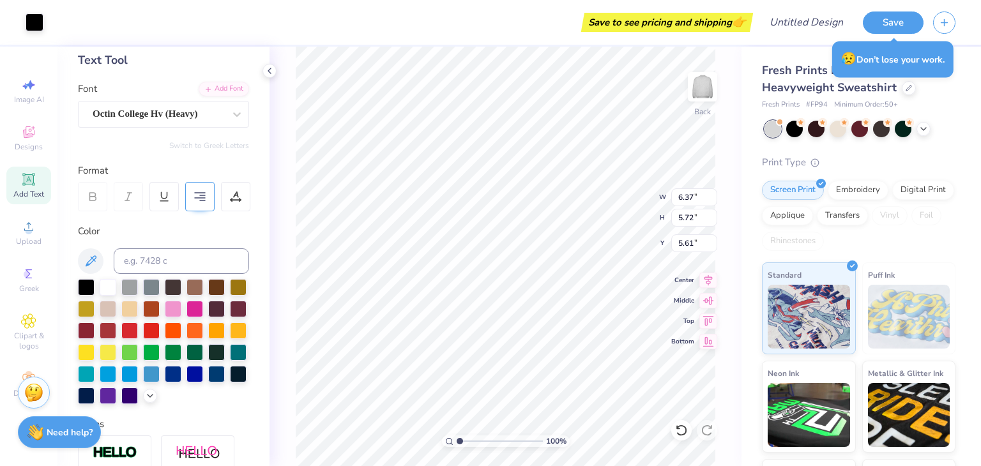
type input "5.61"
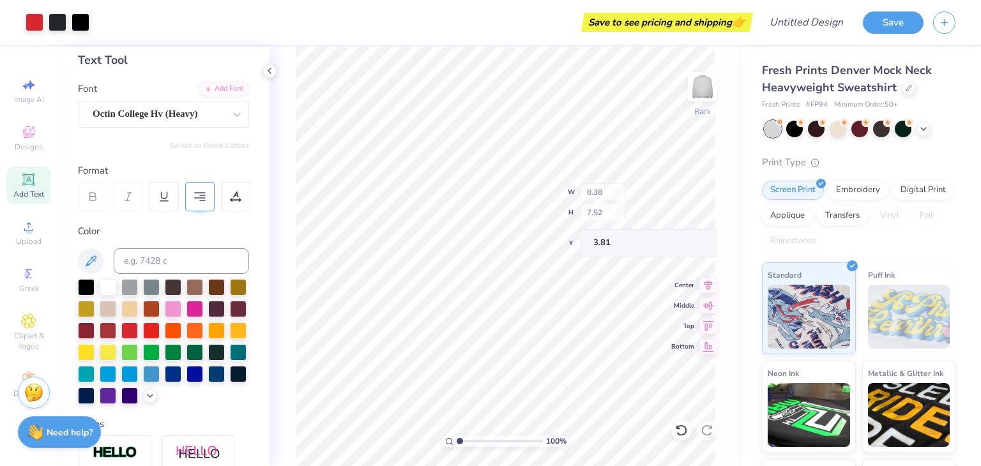
type input "8.38"
type input "7.52"
type input "3.81"
click at [606, 215] on div "100 % Back W 1.53 1.53 " H 2.88 2.88 " Y 3.81 3.81 " Center Middle Top Bottom" at bounding box center [505, 257] width 472 height 420
type input "3.26"
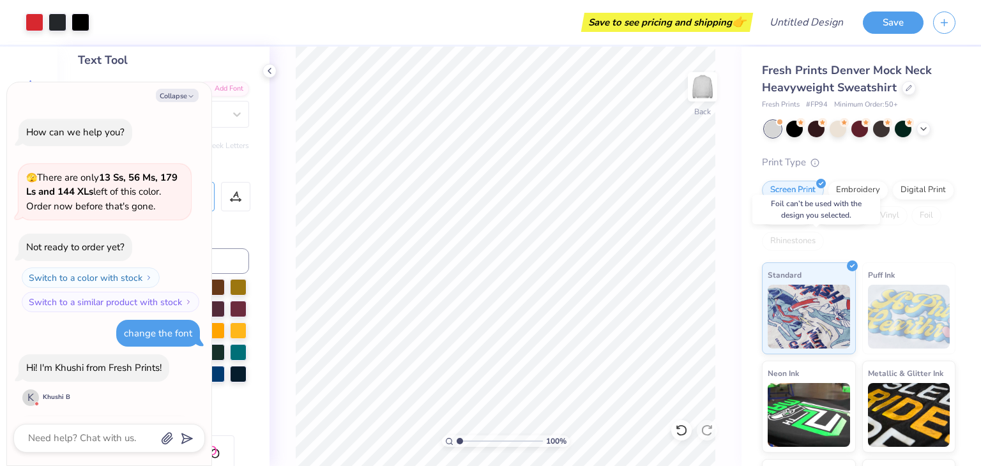
scroll to position [451, 0]
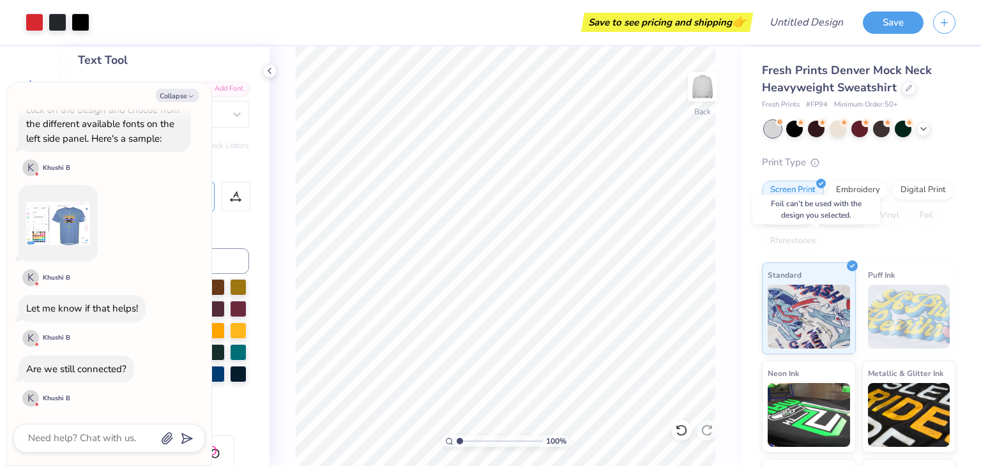
type textarea "x"
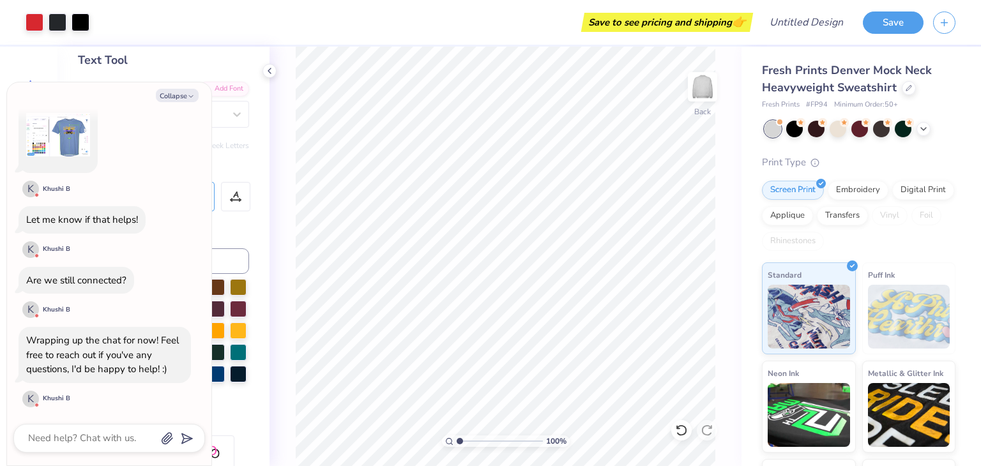
type input "1"
type textarea "x"
